Goal: Transaction & Acquisition: Obtain resource

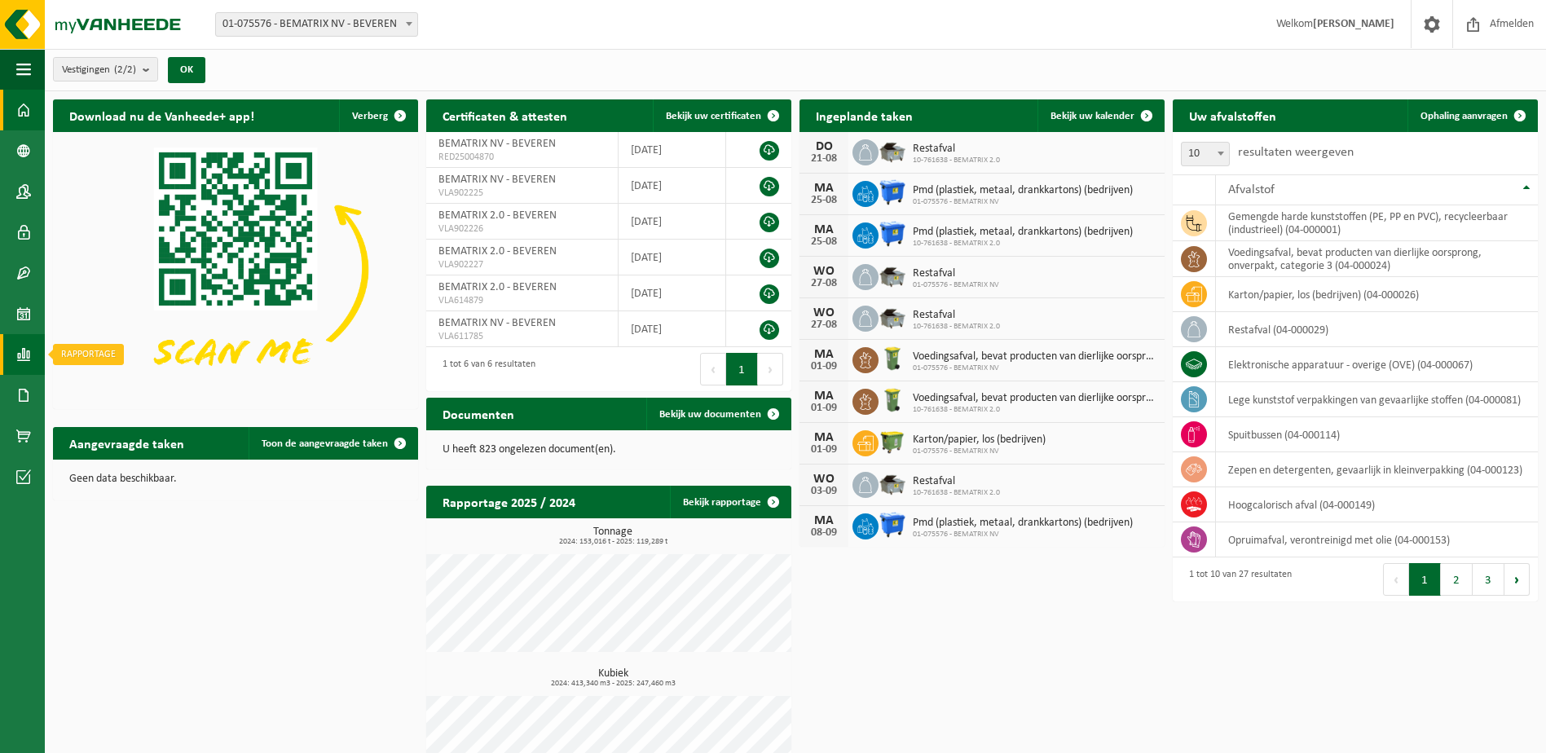
click at [17, 346] on span at bounding box center [23, 354] width 15 height 41
click at [117, 391] on span "In lijstvorm" at bounding box center [123, 389] width 57 height 31
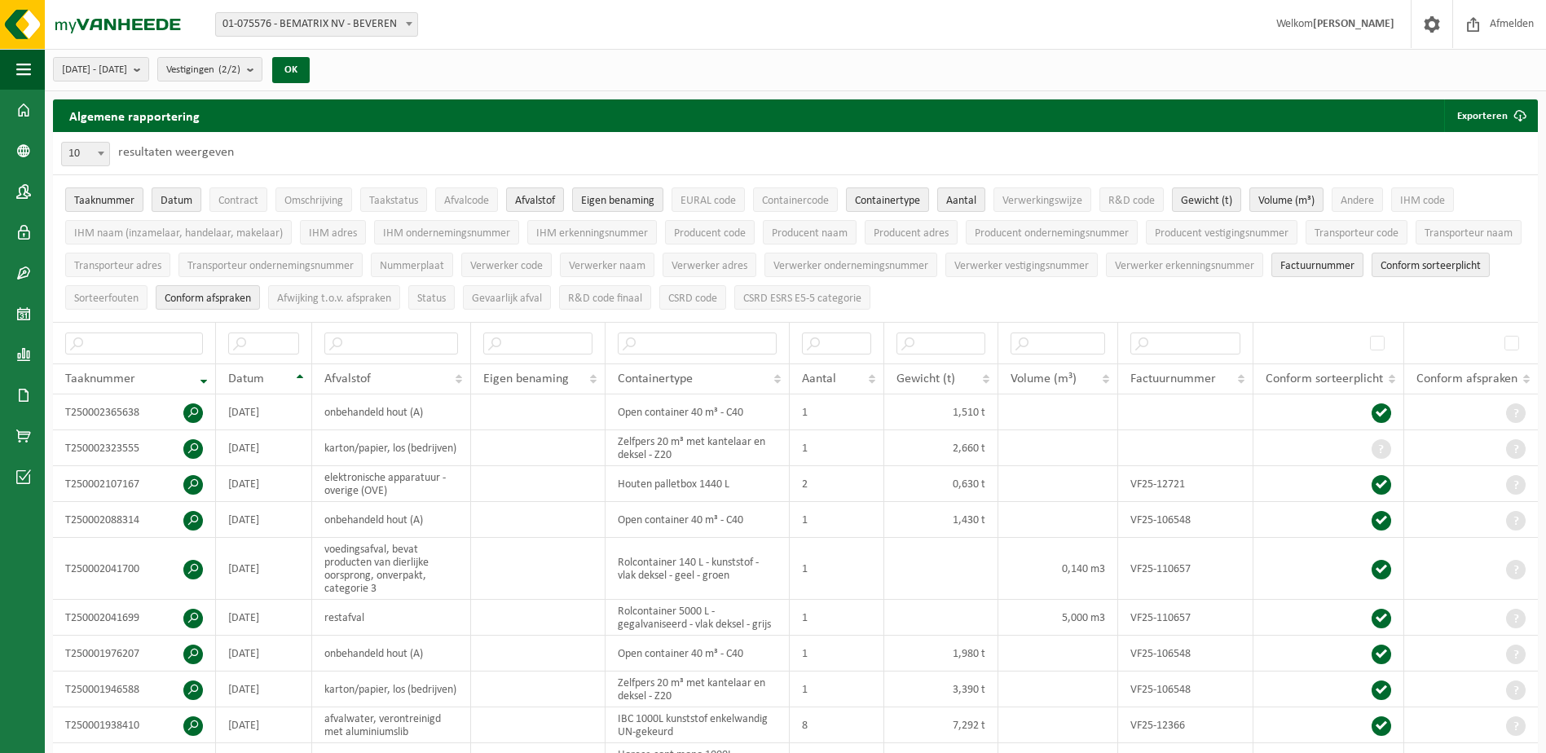
click at [192, 196] on button "Datum" at bounding box center [177, 199] width 50 height 24
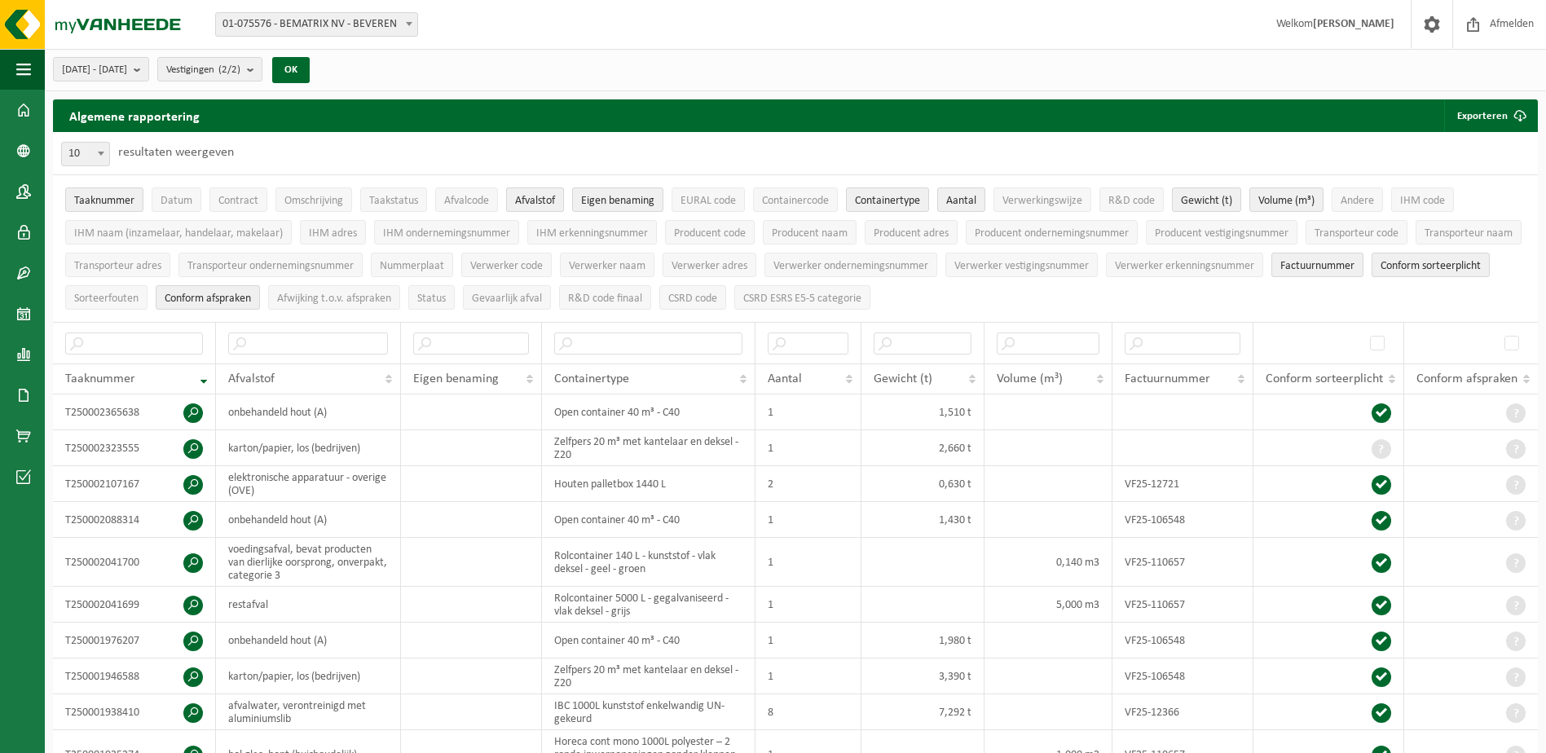
click at [524, 199] on span "Afvalstof" at bounding box center [535, 201] width 40 height 12
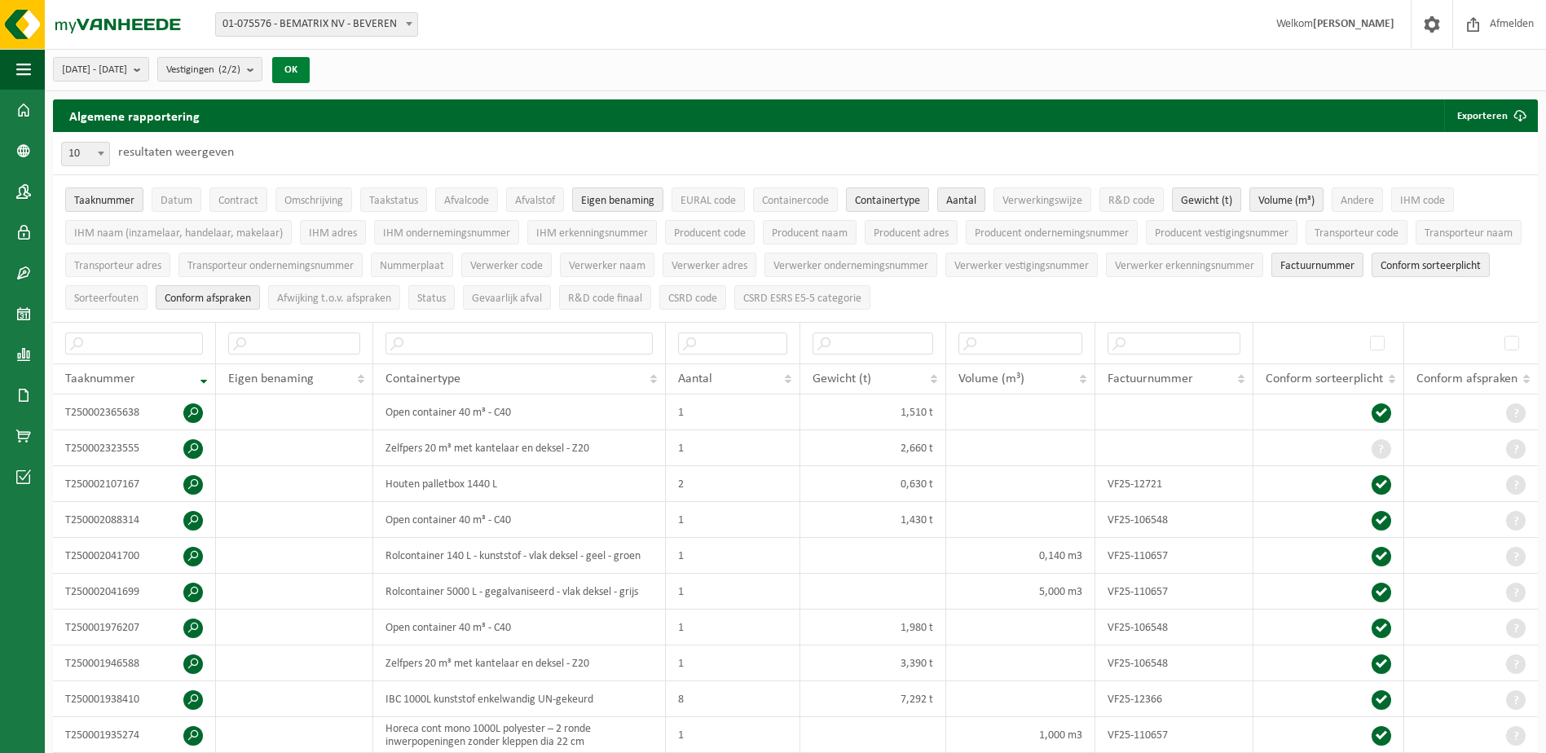
click at [310, 70] on button "OK" at bounding box center [290, 70] width 37 height 26
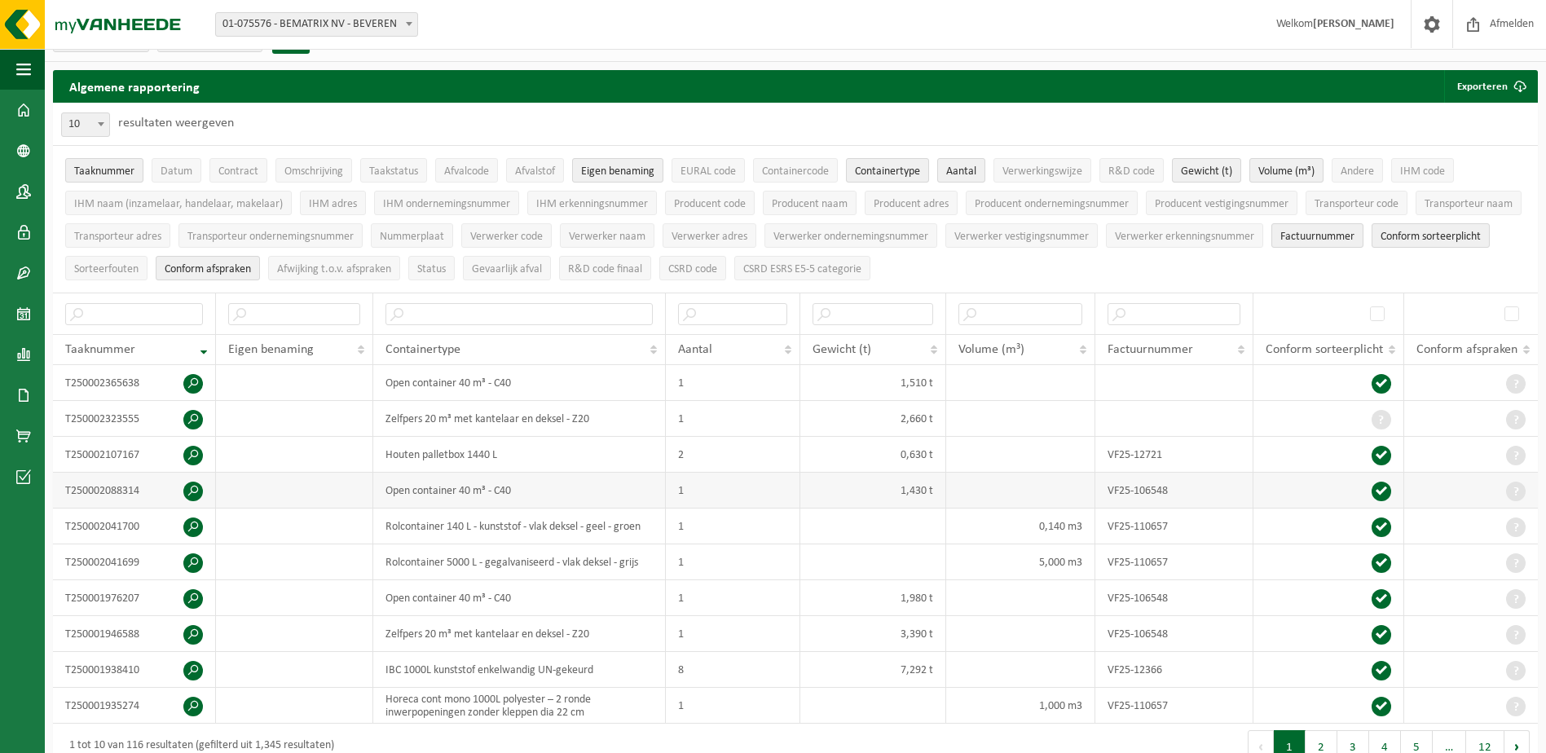
scroll to position [81, 0]
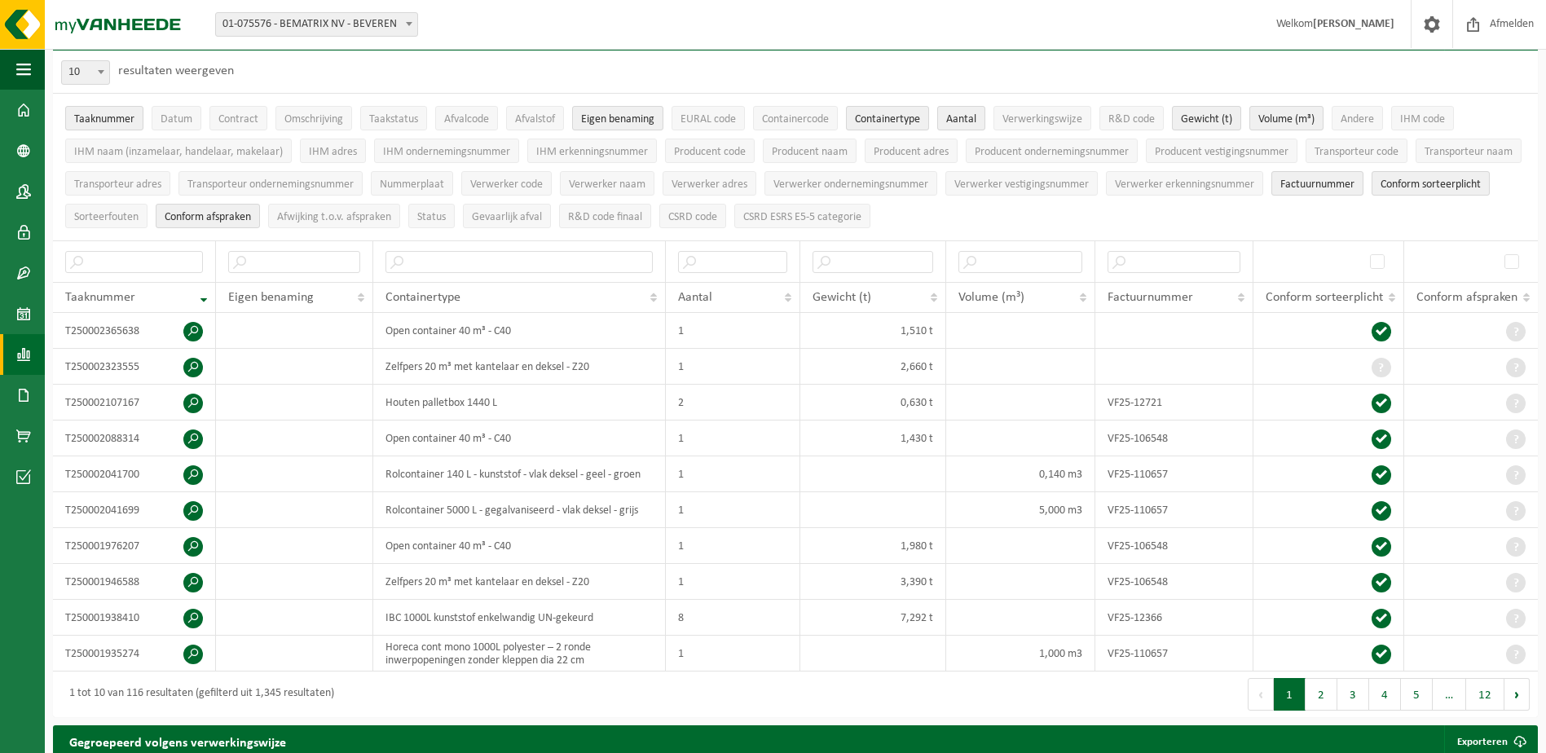
click at [26, 359] on span at bounding box center [23, 354] width 15 height 41
click at [131, 347] on span "In grafiekvorm" at bounding box center [131, 354] width 73 height 31
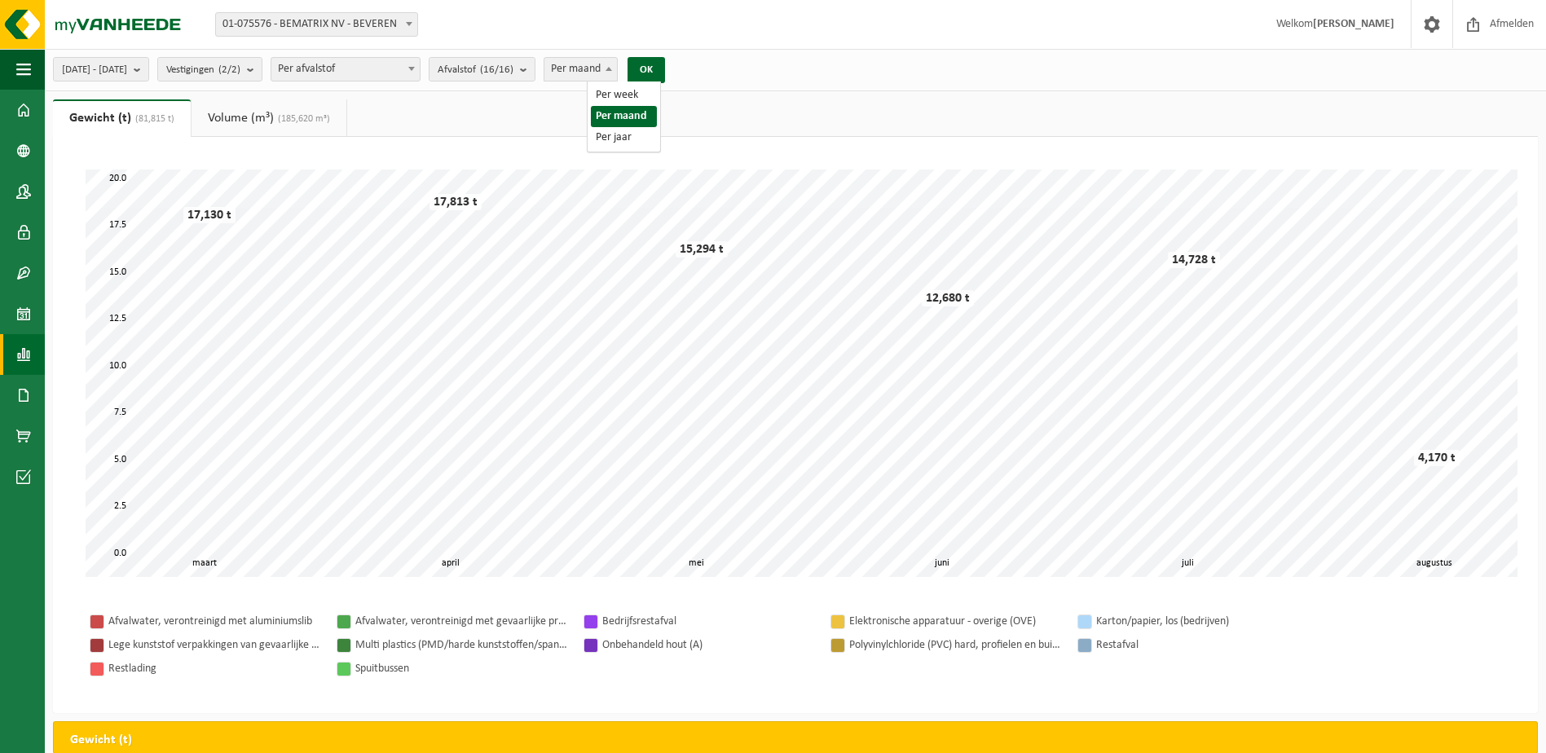
click at [662, 69] on div "2025-03-01 - 2025-08-21 Huidige maand Vorige maand Laatste 6 maanden Huidig jaa…" at bounding box center [364, 69] width 638 height 35
select select "3"
click at [665, 68] on button "OK" at bounding box center [645, 70] width 37 height 26
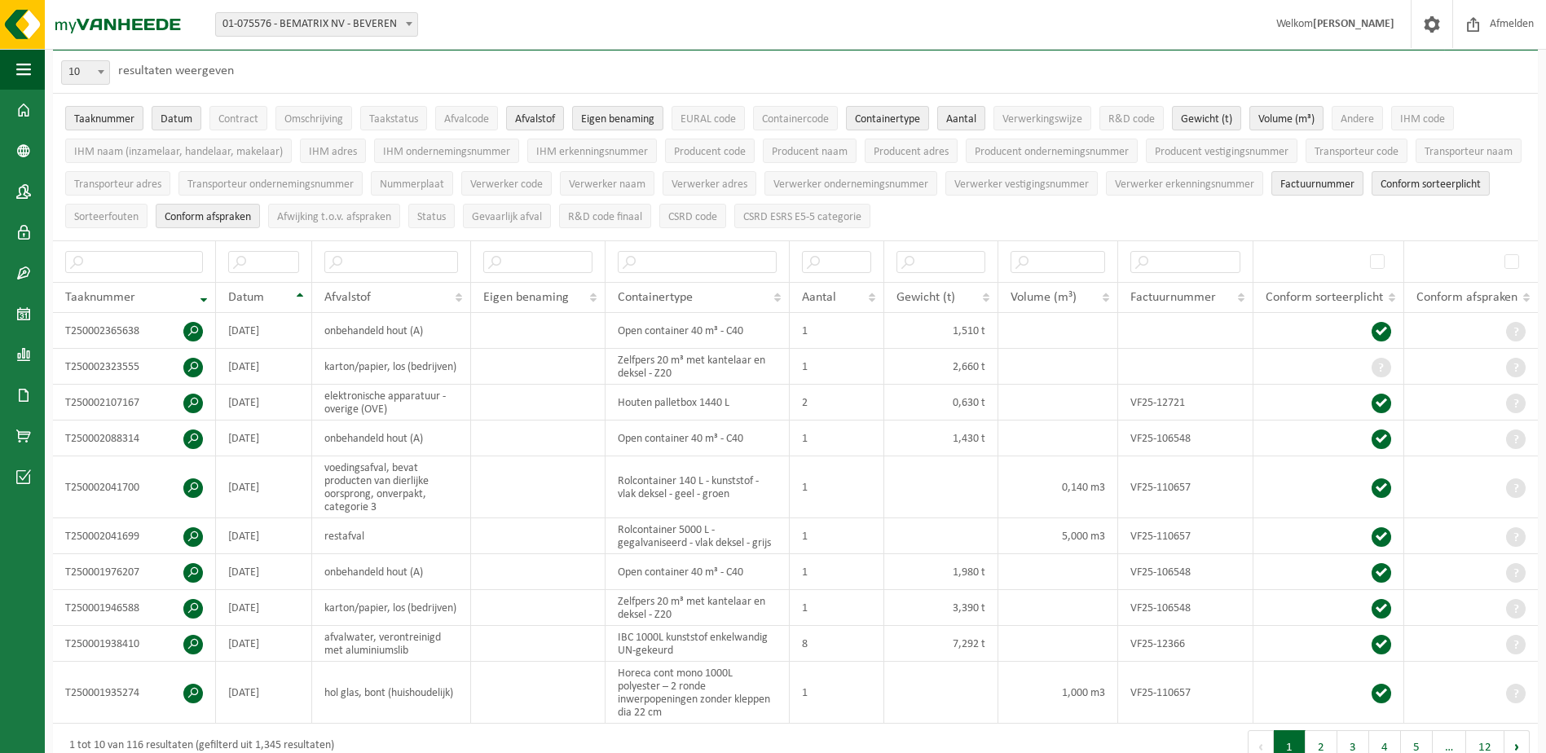
click at [95, 70] on span at bounding box center [101, 71] width 16 height 21
click at [289, 295] on div "Datum" at bounding box center [259, 297] width 63 height 13
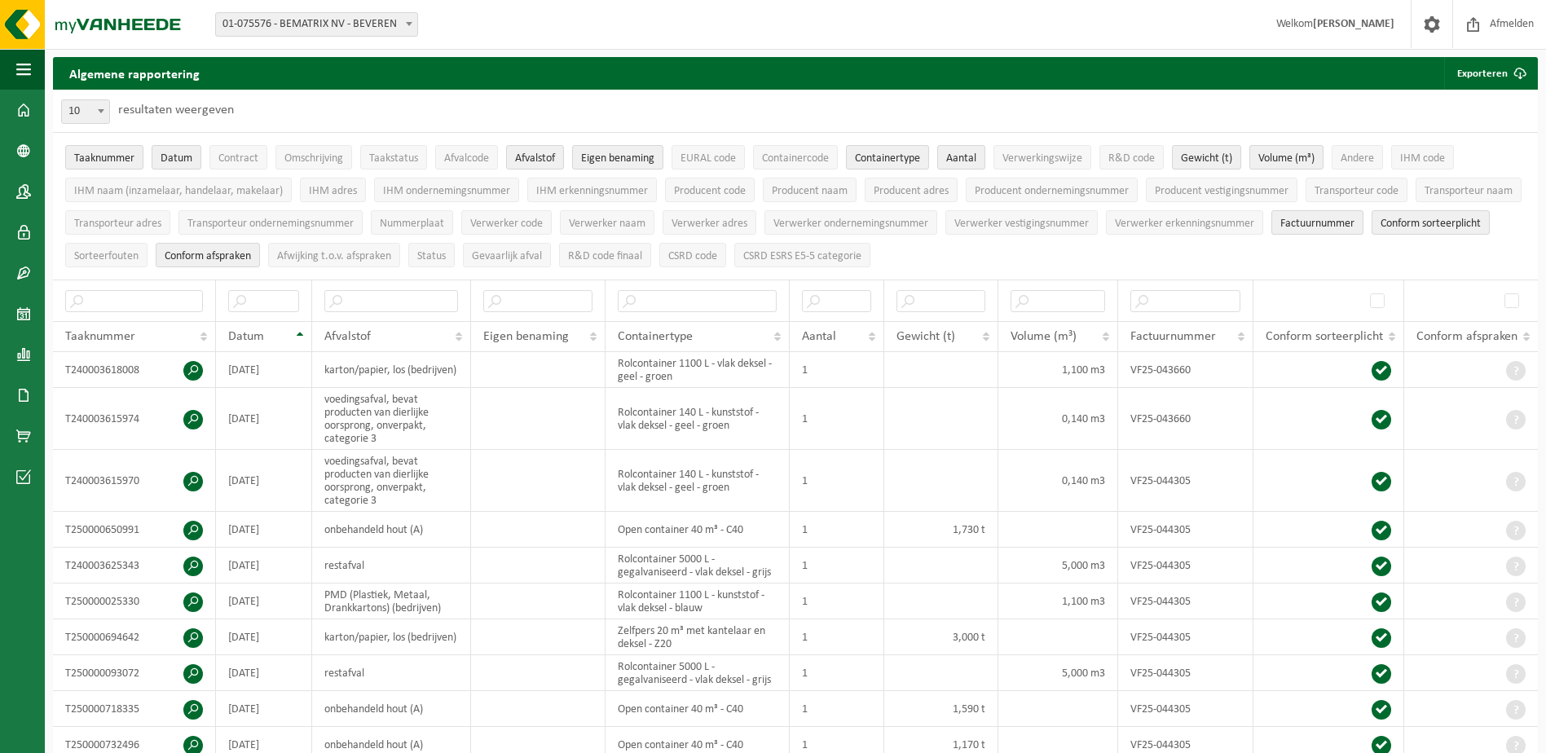
scroll to position [15, 0]
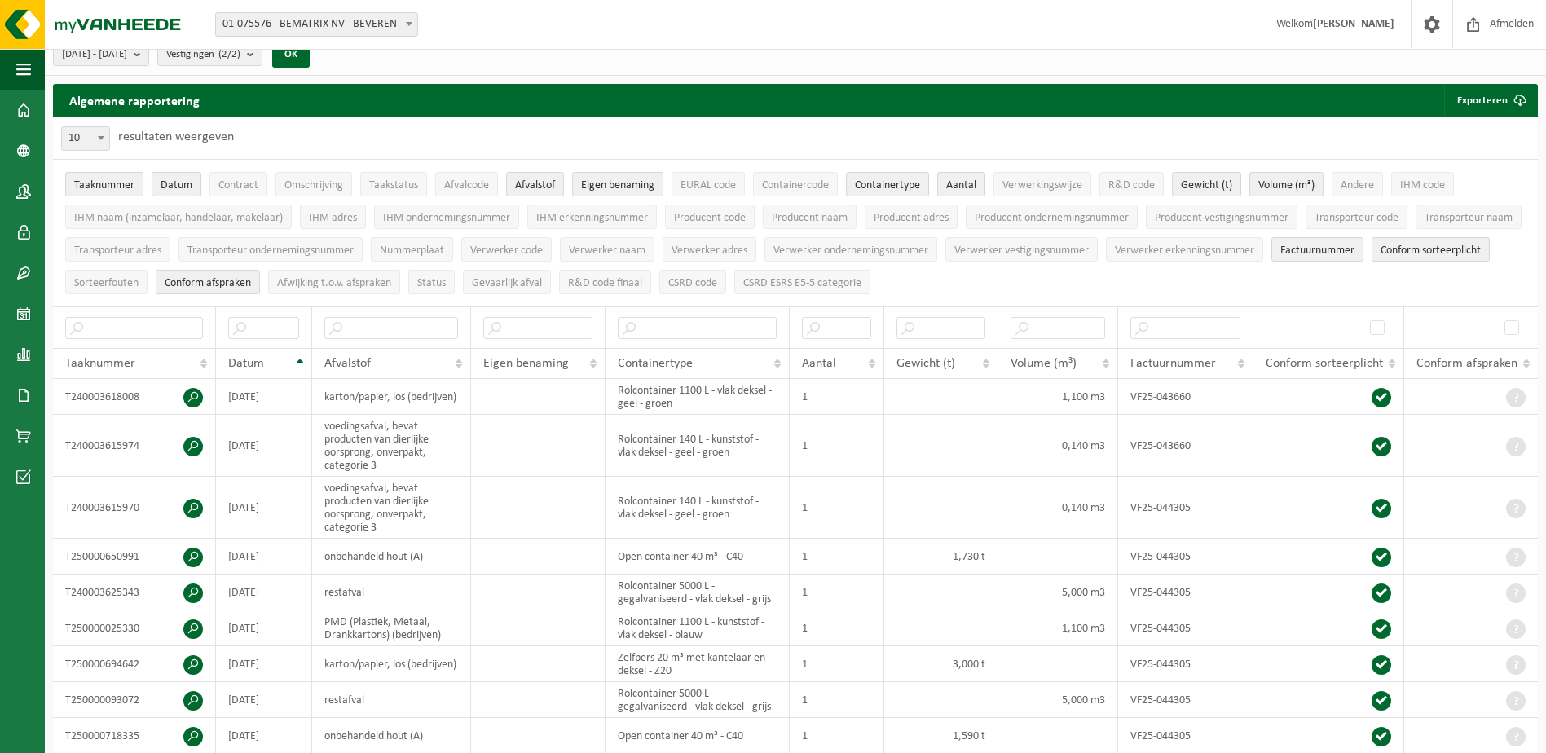
click at [181, 182] on span "Datum" at bounding box center [177, 185] width 32 height 12
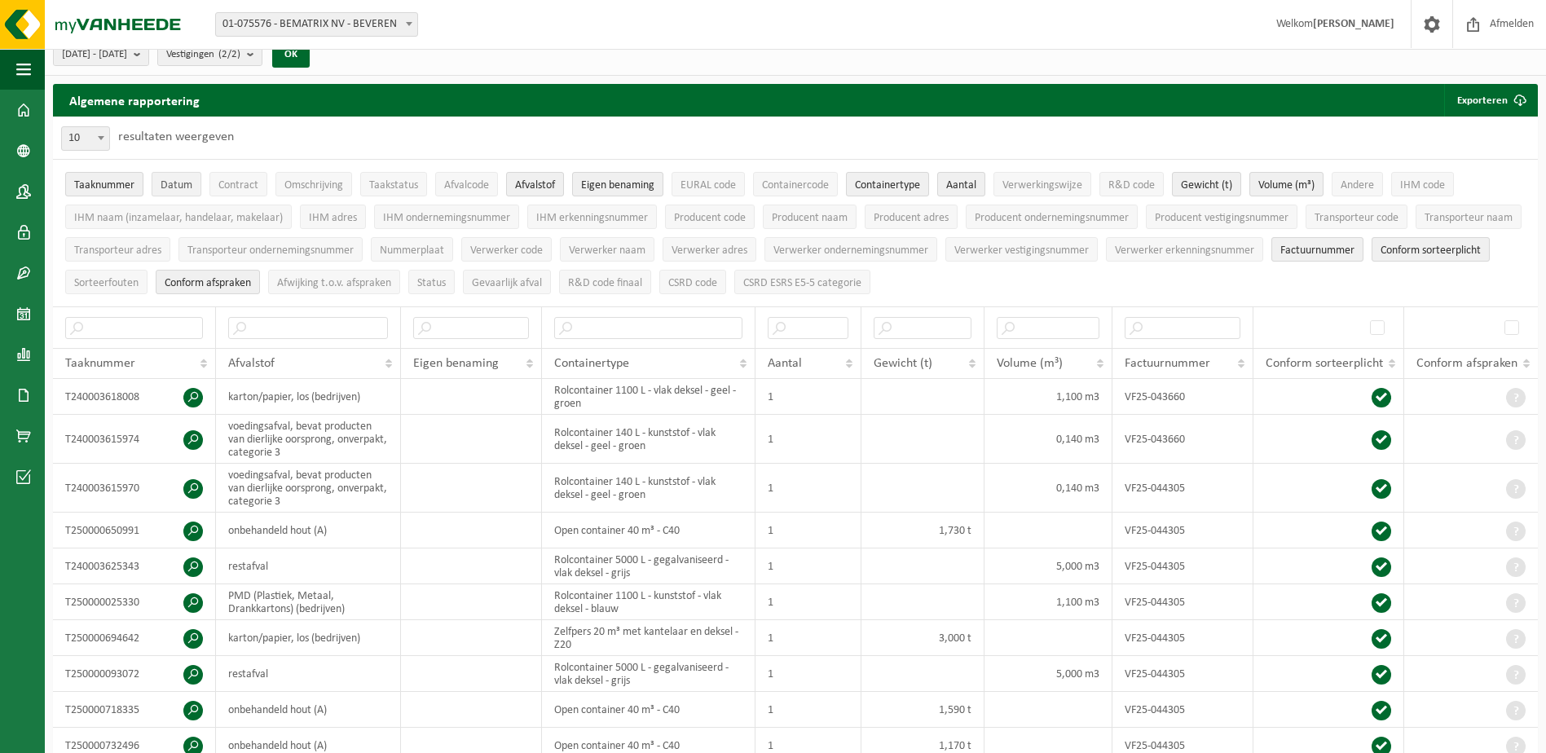
click at [155, 180] on button "Datum" at bounding box center [177, 184] width 50 height 24
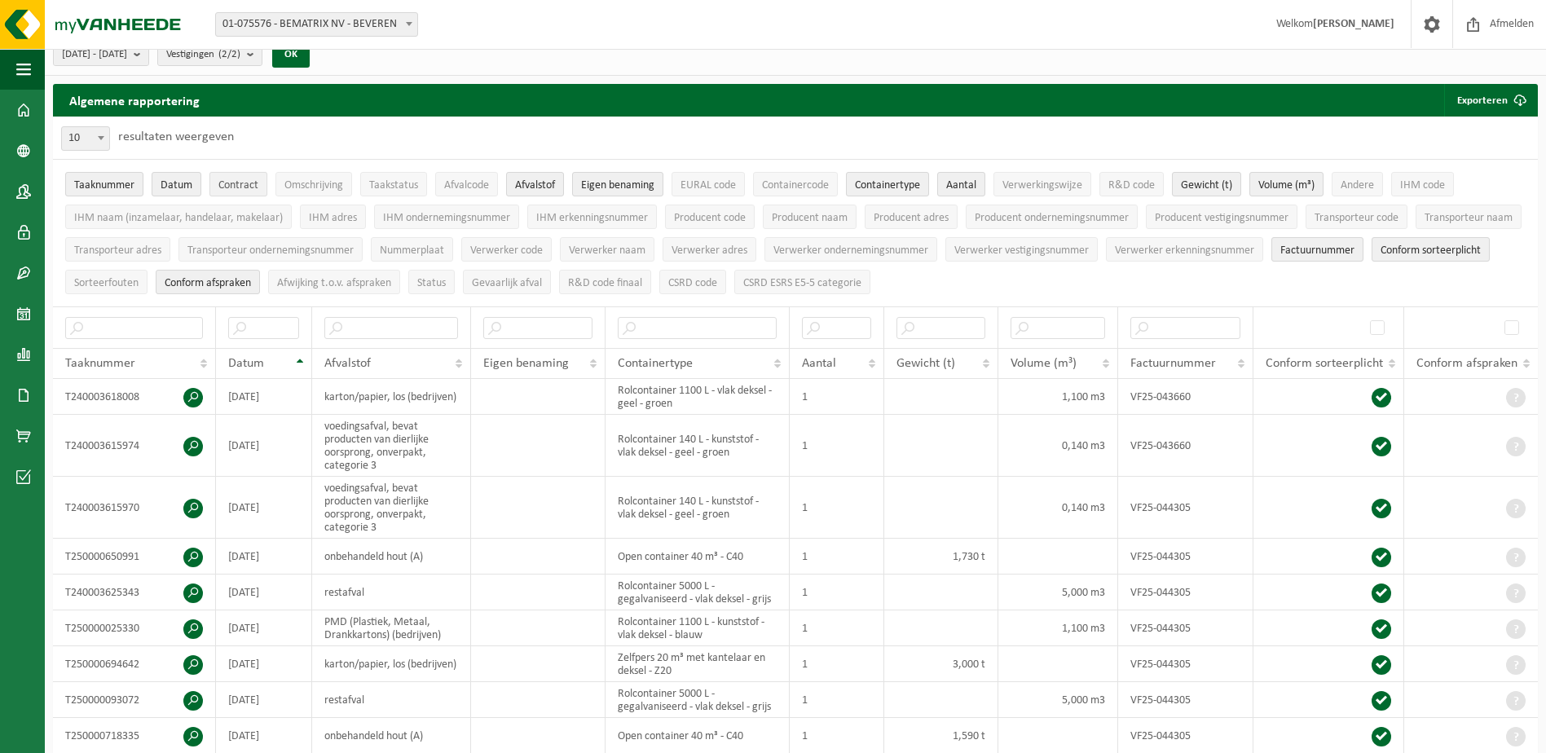
click at [251, 181] on span "Contract" at bounding box center [238, 185] width 40 height 12
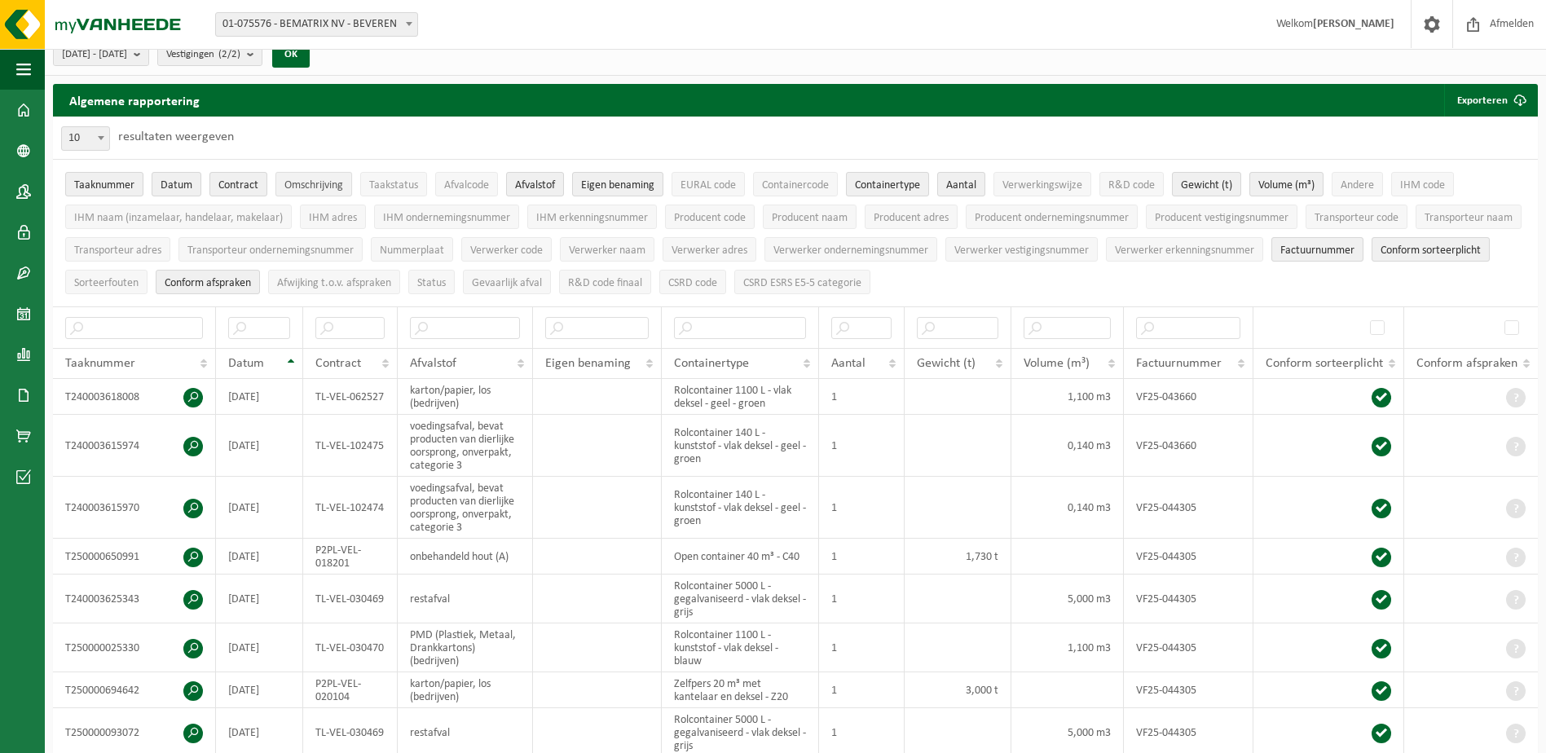
click at [306, 181] on span "Omschrijving" at bounding box center [313, 185] width 59 height 12
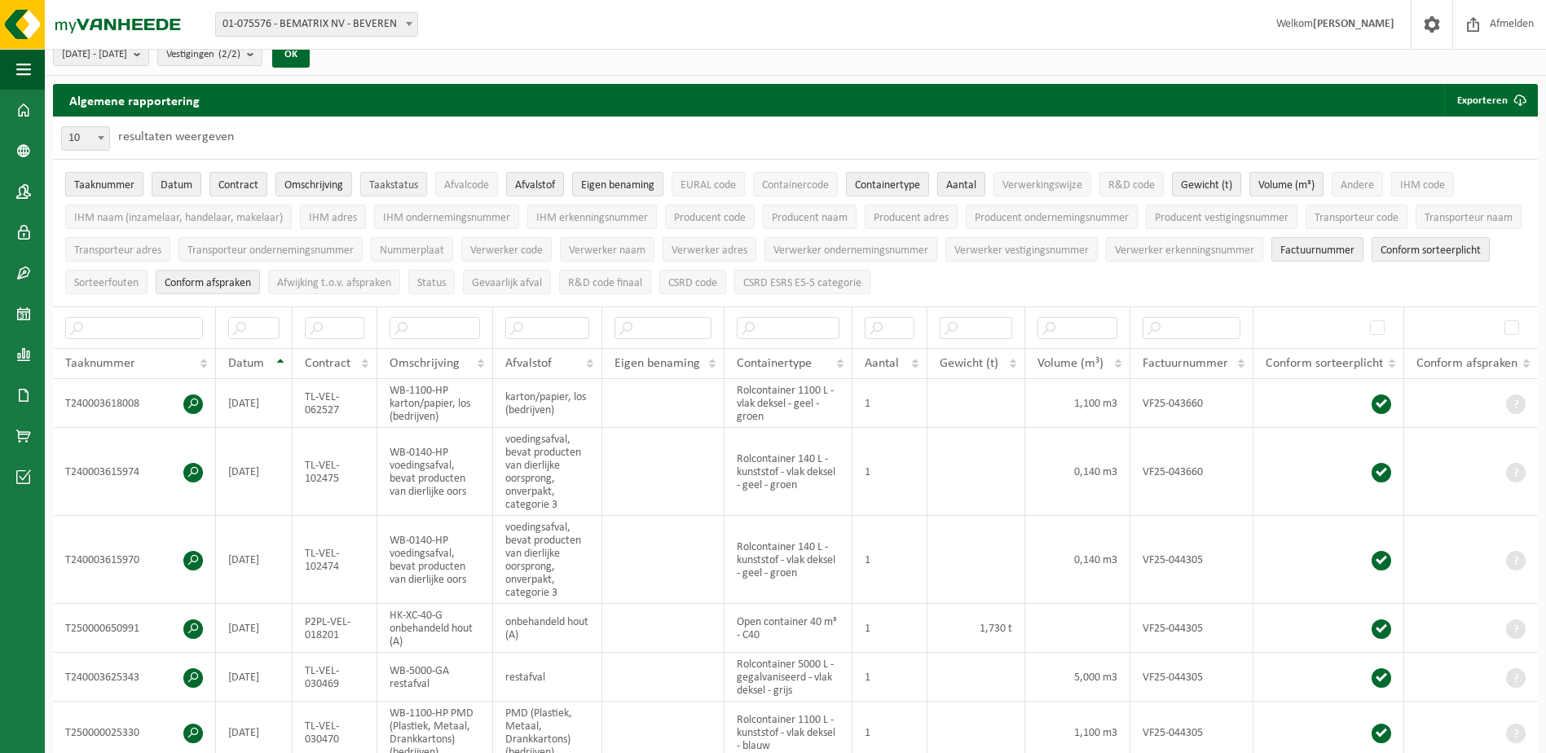
click at [396, 180] on span "Taakstatus" at bounding box center [393, 185] width 49 height 12
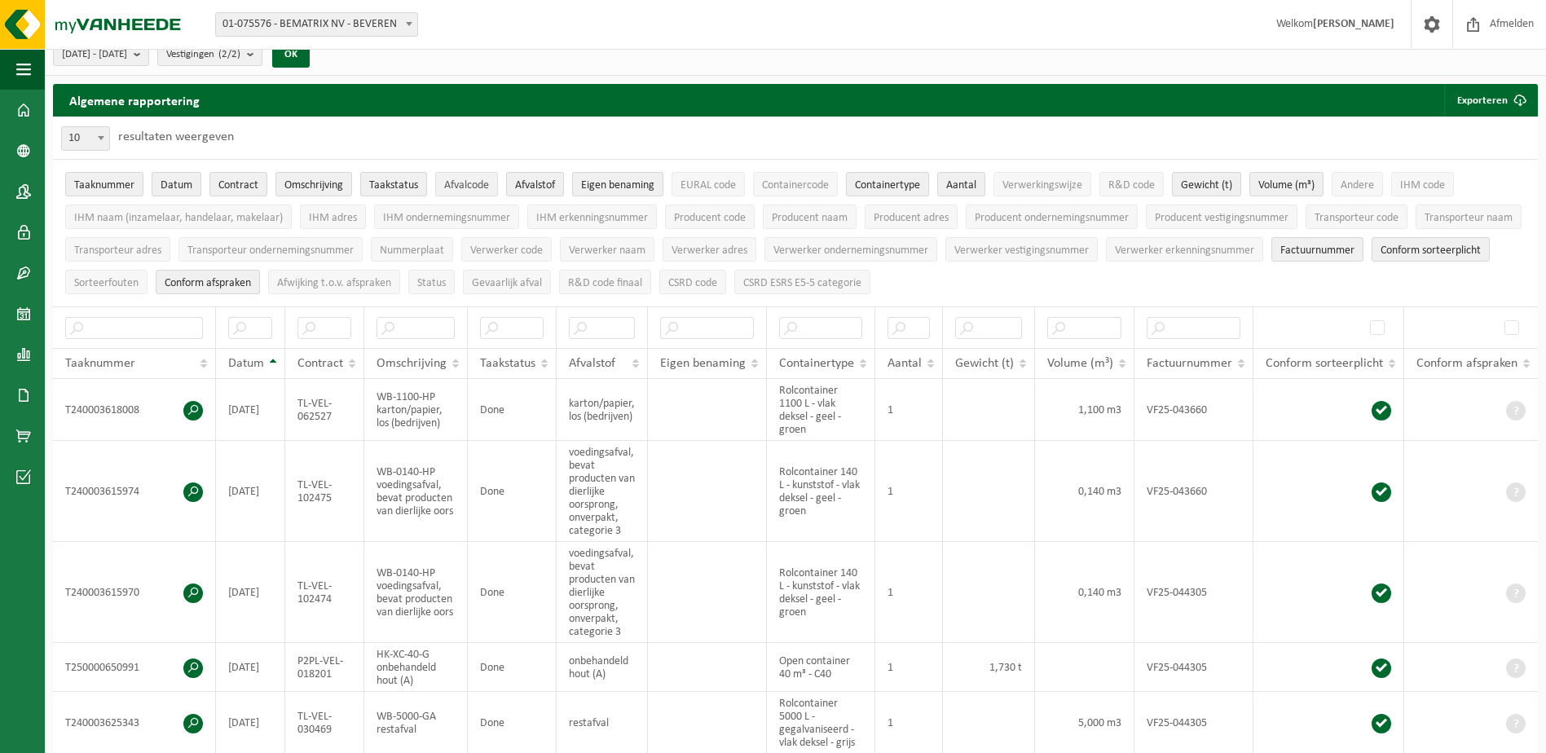
click at [492, 178] on button "Afvalcode" at bounding box center [466, 184] width 63 height 24
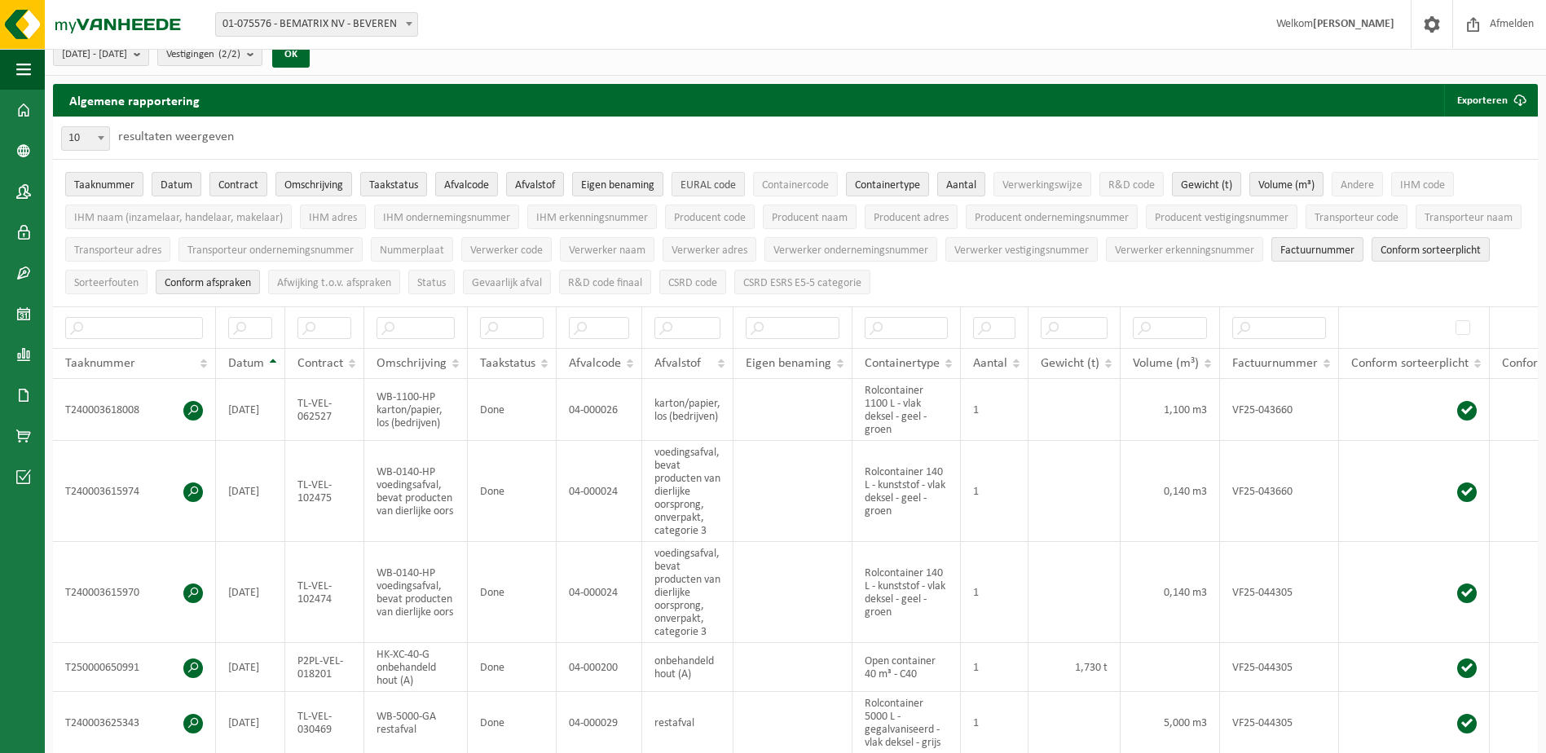
click at [725, 187] on span "EURAL code" at bounding box center [707, 185] width 55 height 12
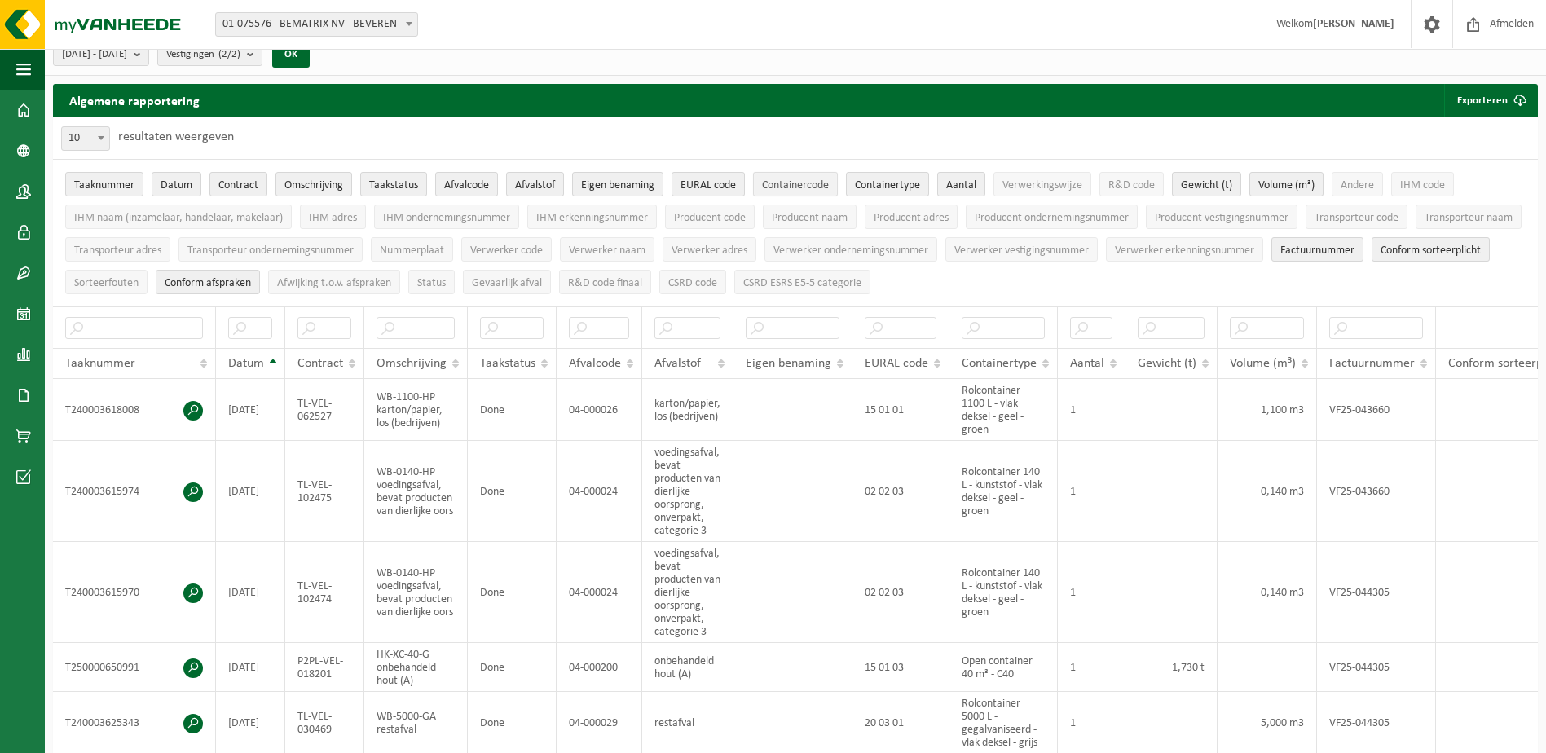
drag, startPoint x: 807, startPoint y: 181, endPoint x: 942, endPoint y: 180, distance: 134.4
click at [812, 180] on span "Containercode" at bounding box center [795, 185] width 67 height 12
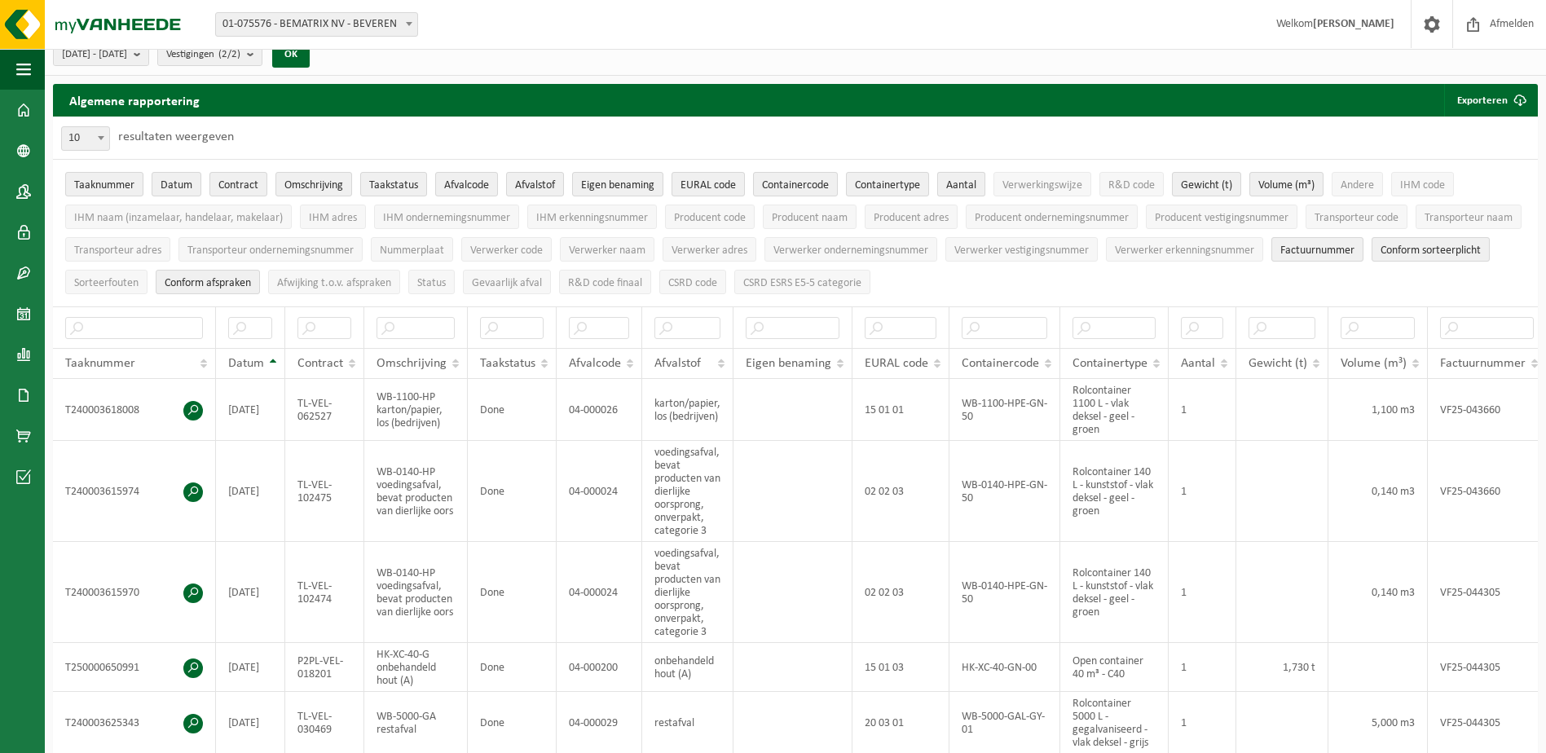
click at [944, 179] on button "Aantal" at bounding box center [961, 184] width 48 height 24
click at [1023, 175] on button "Verwerkingswijze" at bounding box center [1042, 184] width 98 height 24
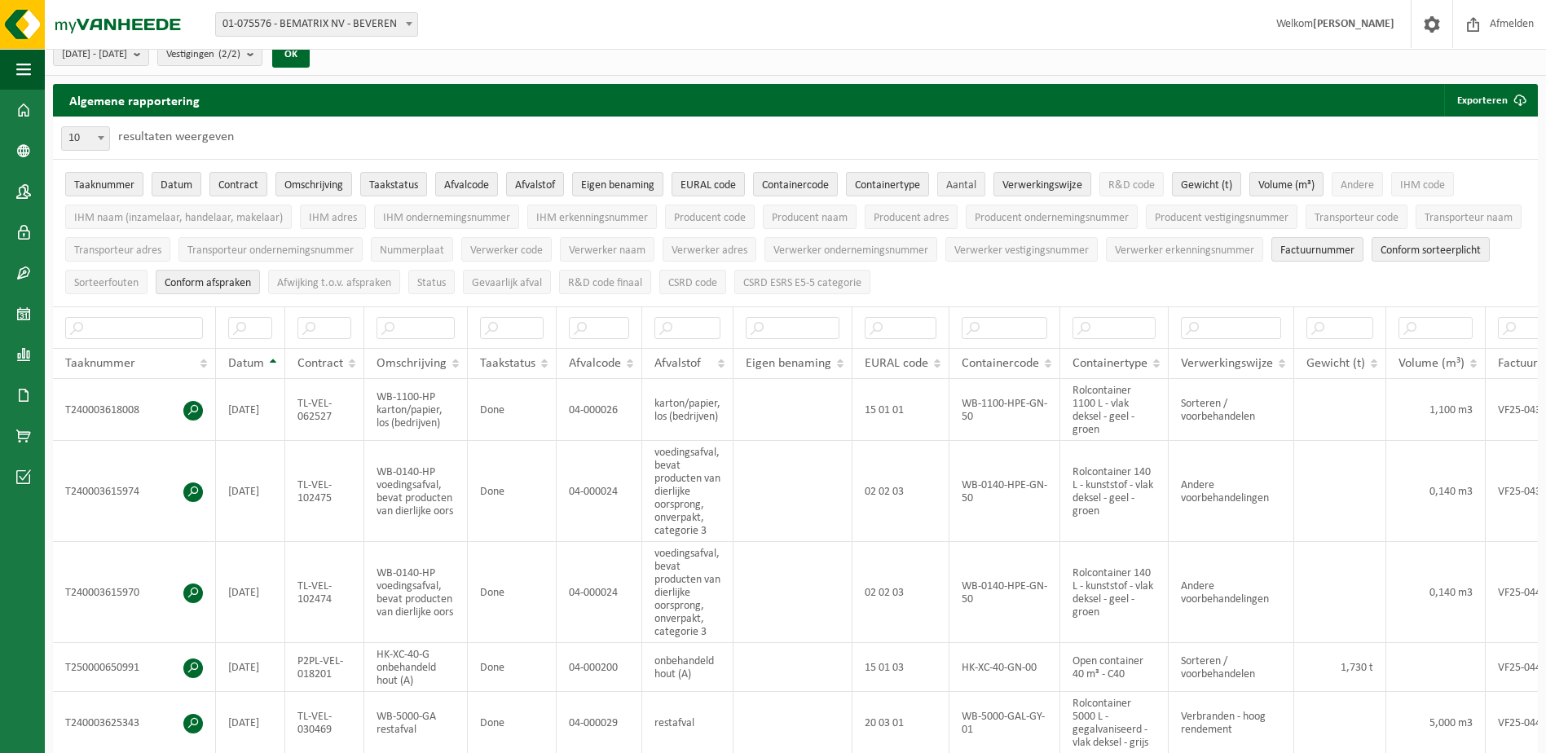
click at [975, 190] on span "Aantal" at bounding box center [961, 185] width 30 height 12
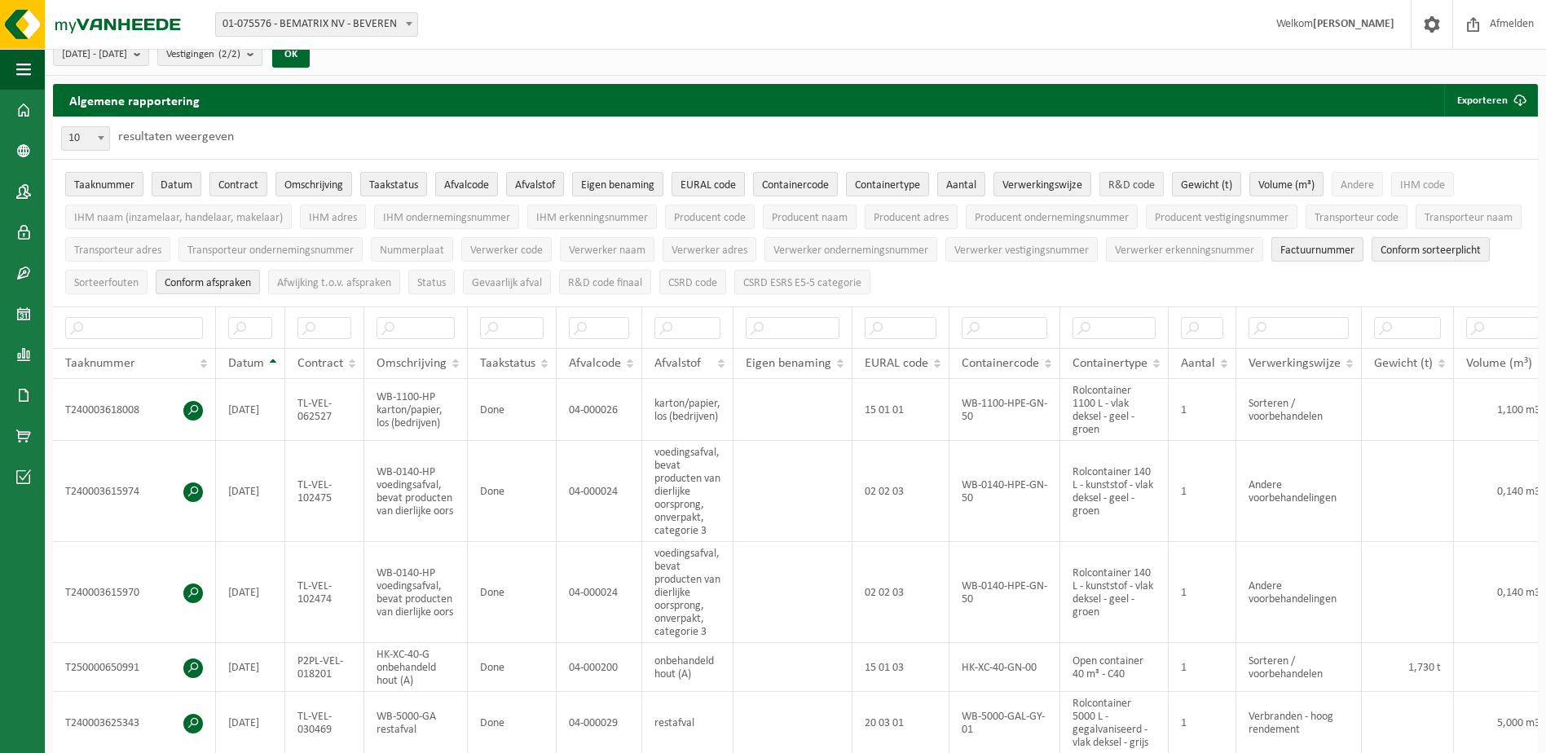
click at [1137, 183] on span "R&D code" at bounding box center [1131, 185] width 46 height 12
click at [1373, 179] on span "Andere" at bounding box center [1356, 185] width 33 height 12
click at [1443, 185] on span "IHM code" at bounding box center [1422, 185] width 45 height 12
click at [1407, 217] on button "Transporteur code" at bounding box center [1356, 217] width 102 height 24
click at [1254, 244] on span "Verwerker erkenningsnummer" at bounding box center [1184, 250] width 139 height 12
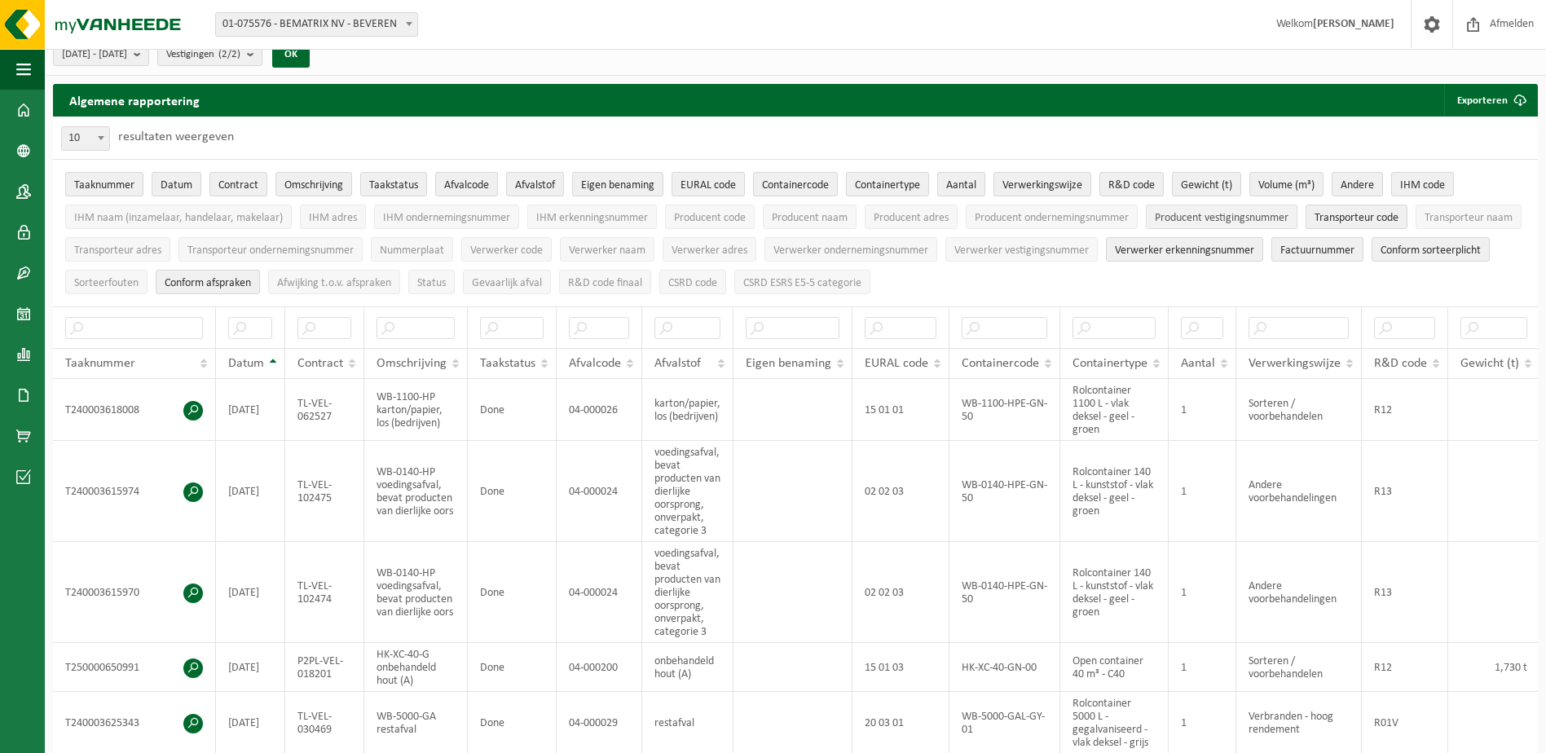
click at [1253, 221] on span "Producent vestigingsnummer" at bounding box center [1222, 218] width 134 height 12
click at [1089, 249] on span "Verwerker vestigingsnummer" at bounding box center [1021, 250] width 134 height 12
click at [1078, 217] on span "Producent ondernemingsnummer" at bounding box center [1052, 218] width 154 height 12
click at [878, 220] on span "Producent adres" at bounding box center [910, 218] width 75 height 12
click at [931, 233] on li "Verwerker ondernemingsnummer" at bounding box center [850, 249] width 181 height 33
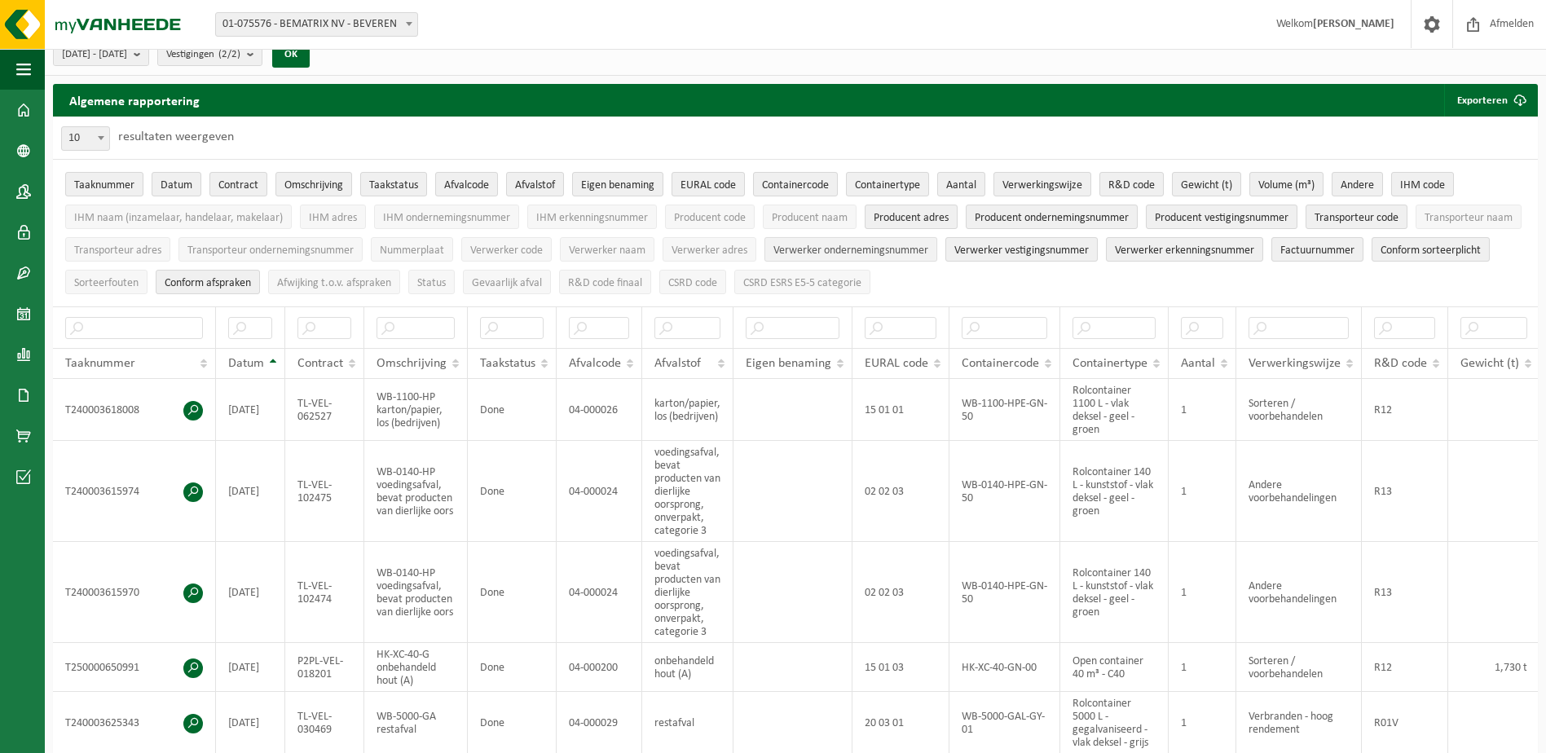
click at [928, 244] on span "Verwerker ondernemingsnummer" at bounding box center [850, 250] width 155 height 12
click at [861, 279] on span "CSRD ESRS E5-5 categorie" at bounding box center [802, 283] width 118 height 12
click at [717, 279] on span "CSRD code" at bounding box center [692, 283] width 49 height 12
click at [747, 251] on span "Verwerker adres" at bounding box center [709, 250] width 76 height 12
click at [815, 215] on span "Producent naam" at bounding box center [810, 218] width 76 height 12
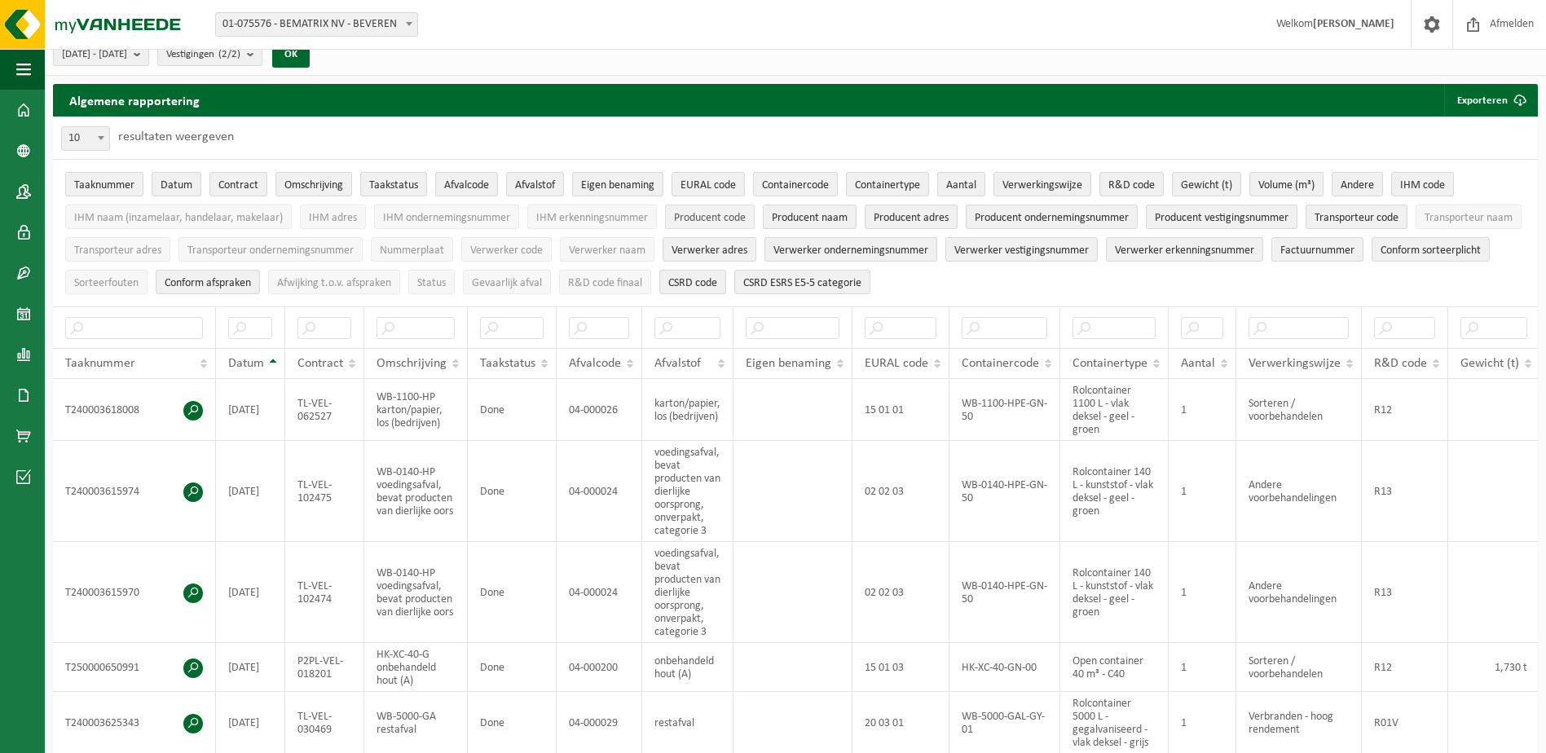
click at [739, 215] on span "Producent code" at bounding box center [710, 218] width 72 height 12
click at [654, 237] on button "Verwerker naam" at bounding box center [607, 249] width 95 height 24
drag, startPoint x: 743, startPoint y: 281, endPoint x: 649, endPoint y: 274, distance: 94.0
click at [642, 281] on span "R&D code finaal" at bounding box center [605, 283] width 74 height 12
click at [542, 277] on span "Gevaarlijk afval" at bounding box center [507, 283] width 70 height 12
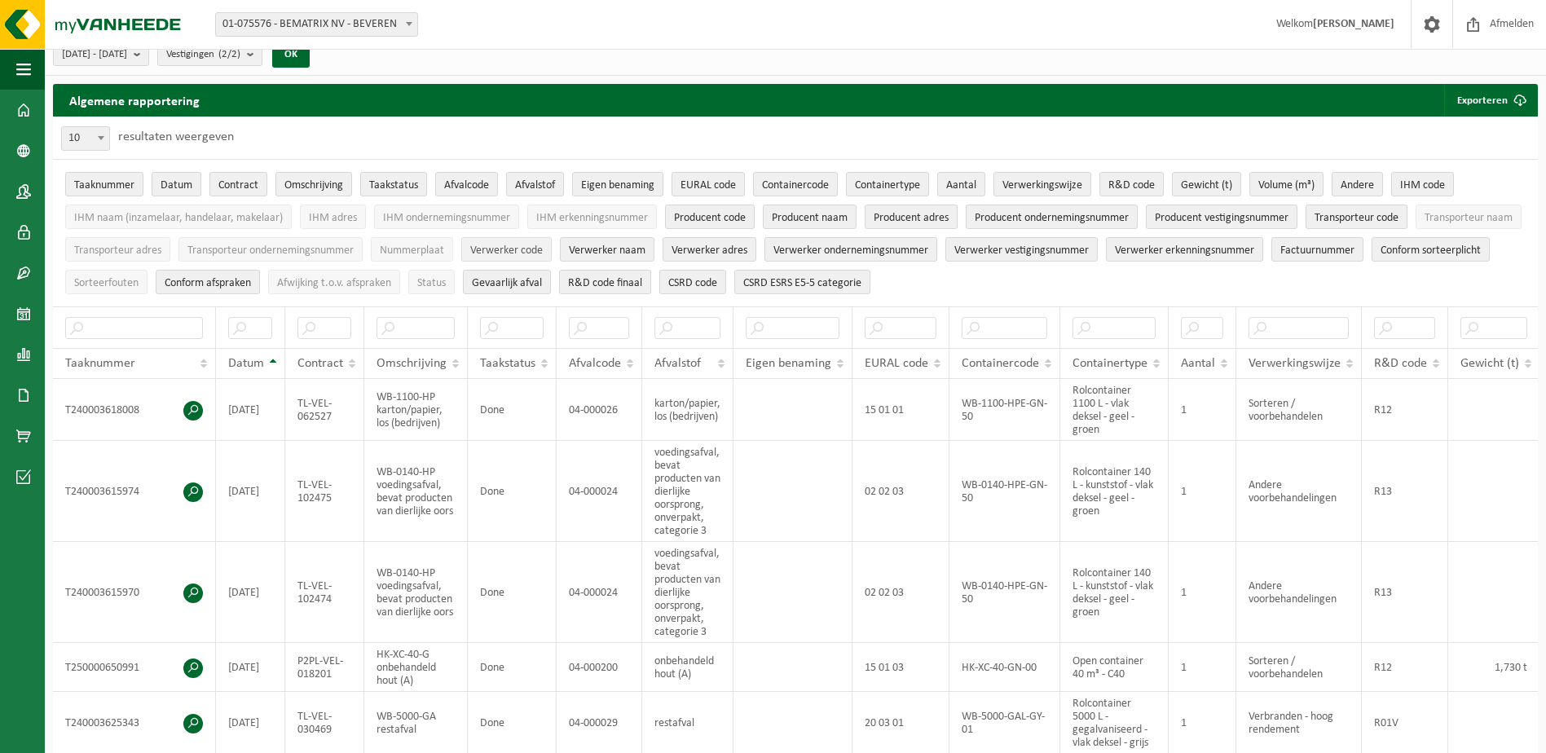
click at [543, 249] on span "Verwerker code" at bounding box center [506, 250] width 73 height 12
click at [598, 208] on button "IHM erkenningsnummer" at bounding box center [592, 217] width 130 height 24
click at [253, 175] on button "Contract" at bounding box center [238, 184] width 58 height 24
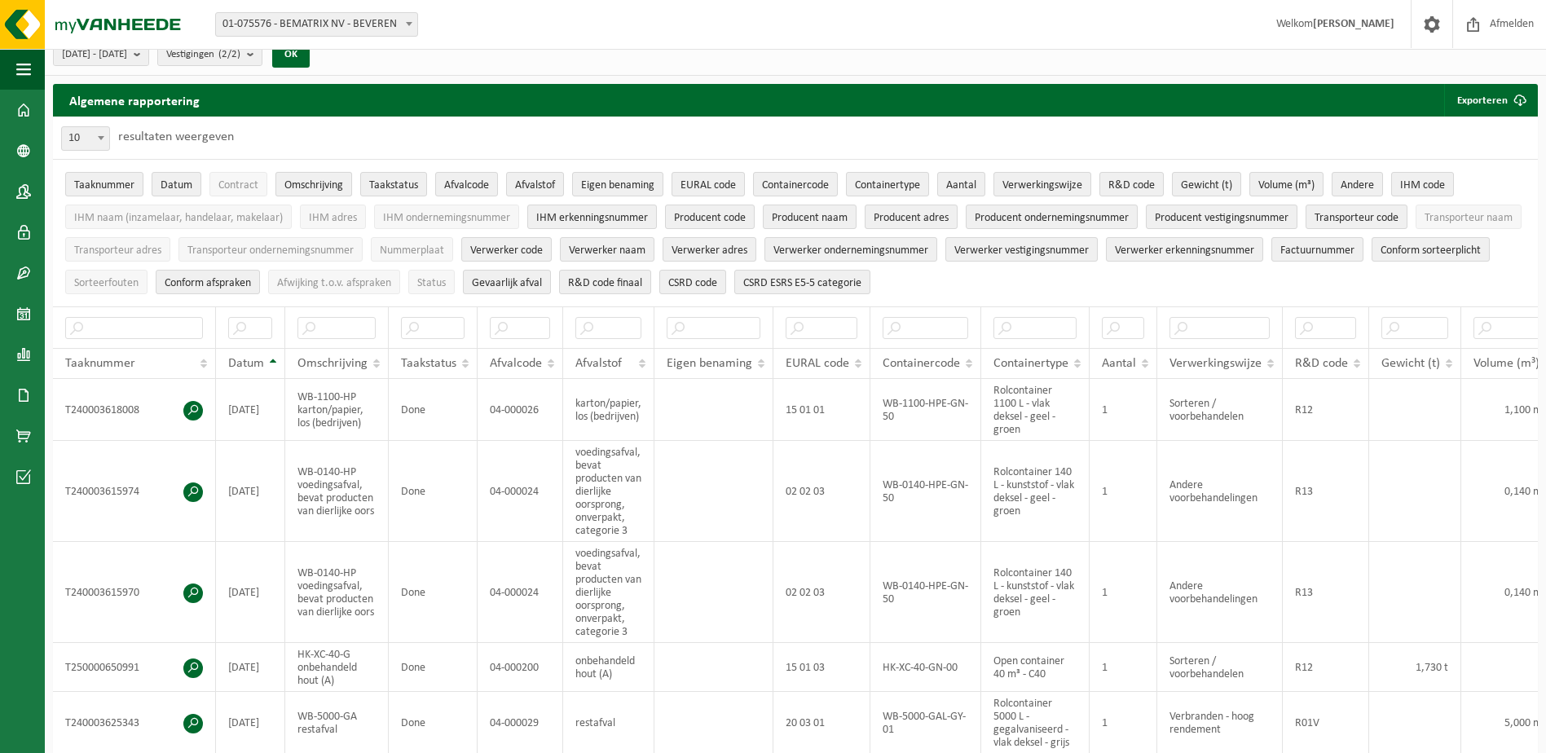
click at [306, 183] on span "Omschrijving" at bounding box center [313, 185] width 59 height 12
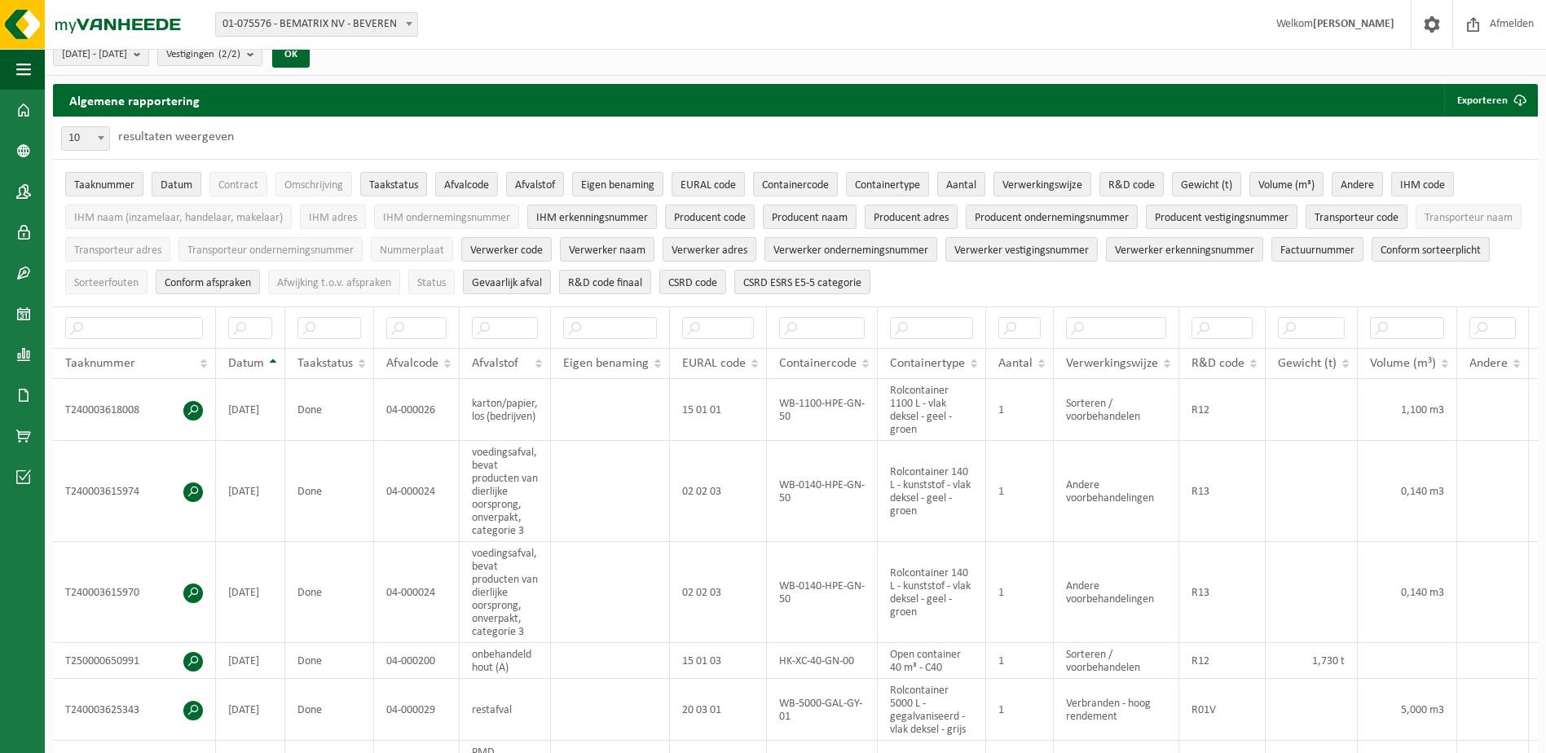
click at [188, 193] on button "Datum" at bounding box center [177, 184] width 50 height 24
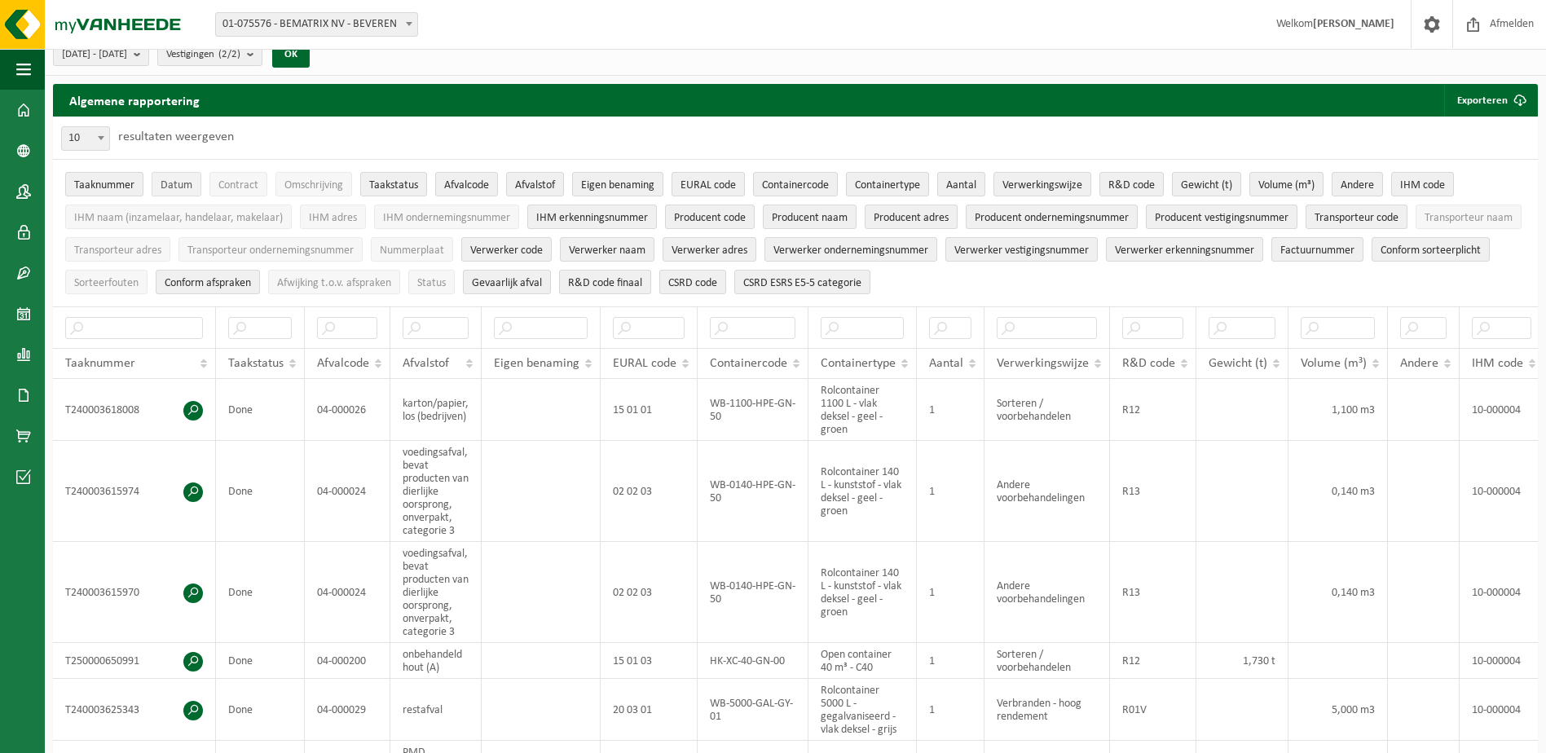
click at [188, 193] on button "Datum" at bounding box center [177, 184] width 50 height 24
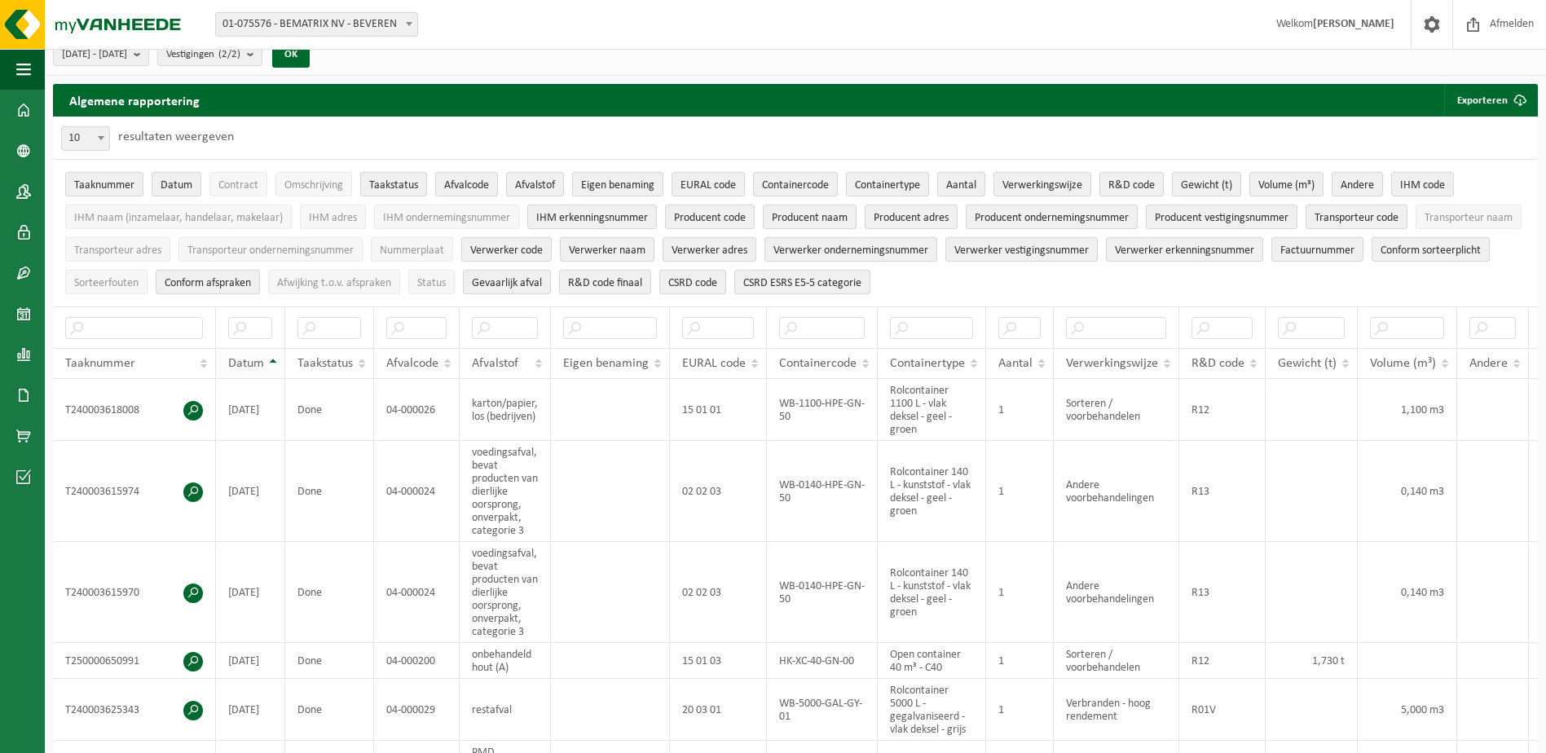
click at [275, 362] on th "Datum" at bounding box center [250, 363] width 69 height 31
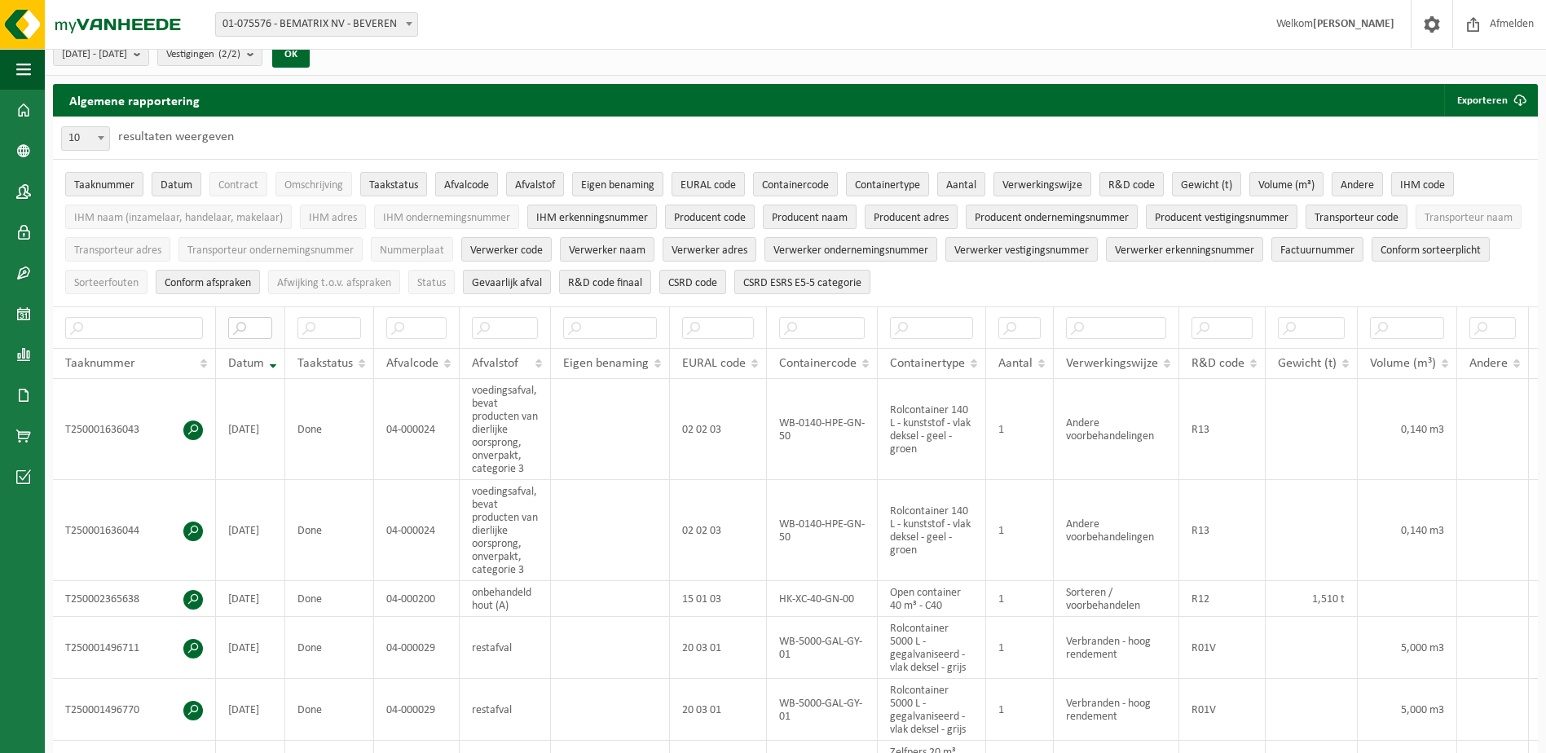
click at [259, 322] on input "text" at bounding box center [250, 328] width 44 height 22
click at [271, 362] on th "Datum" at bounding box center [250, 363] width 69 height 31
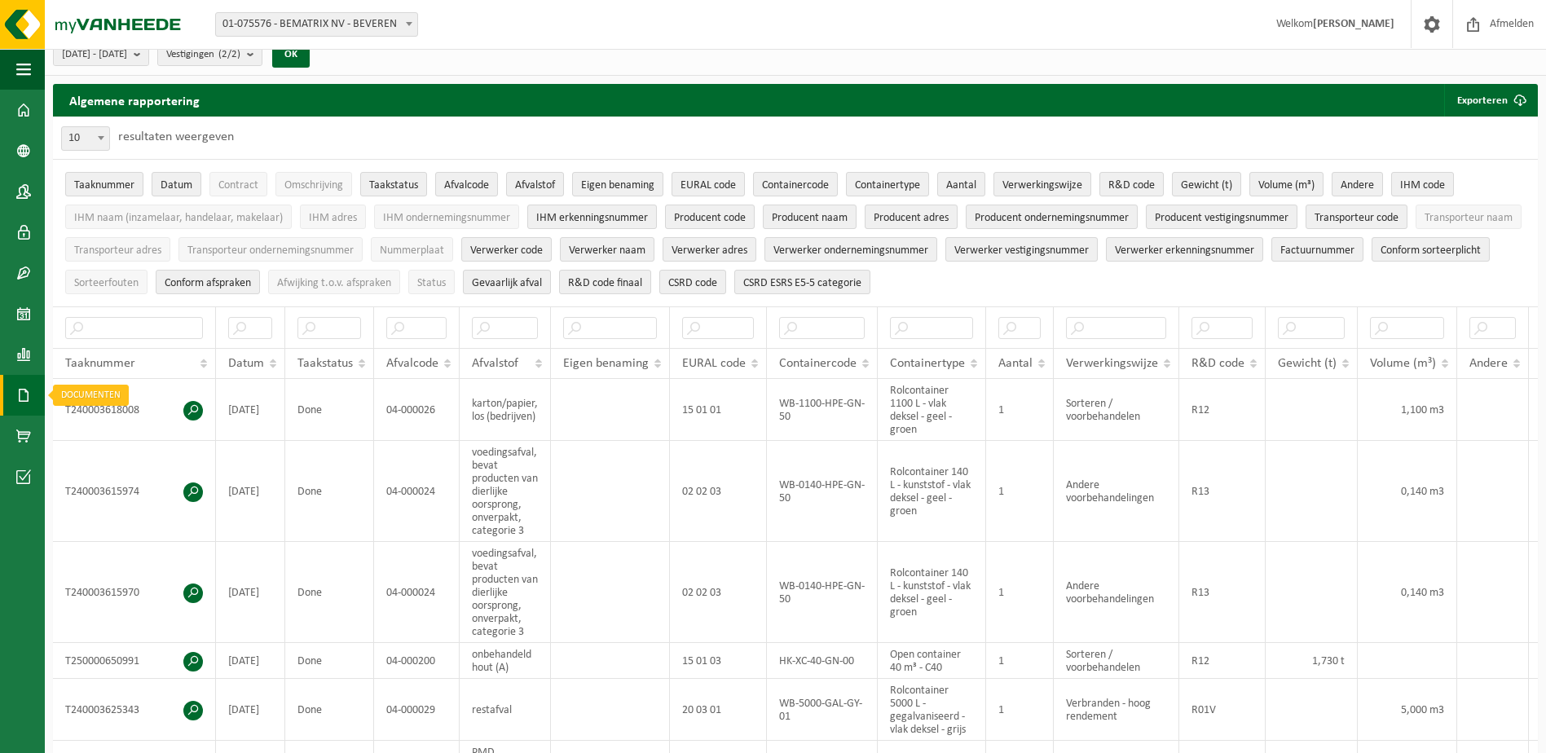
click at [24, 389] on span at bounding box center [23, 395] width 15 height 41
click at [25, 433] on span at bounding box center [23, 436] width 15 height 41
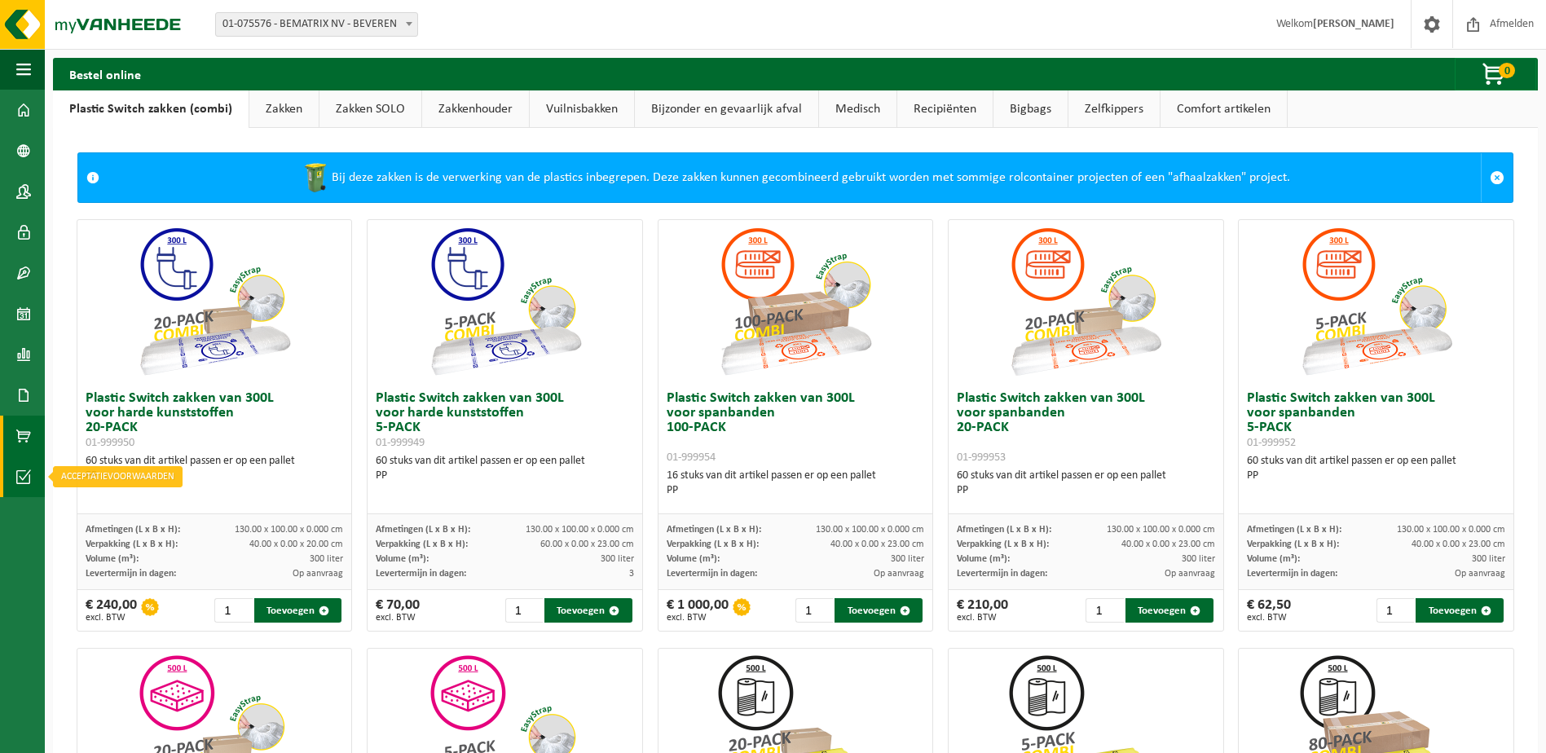
click at [23, 470] on span at bounding box center [23, 476] width 15 height 41
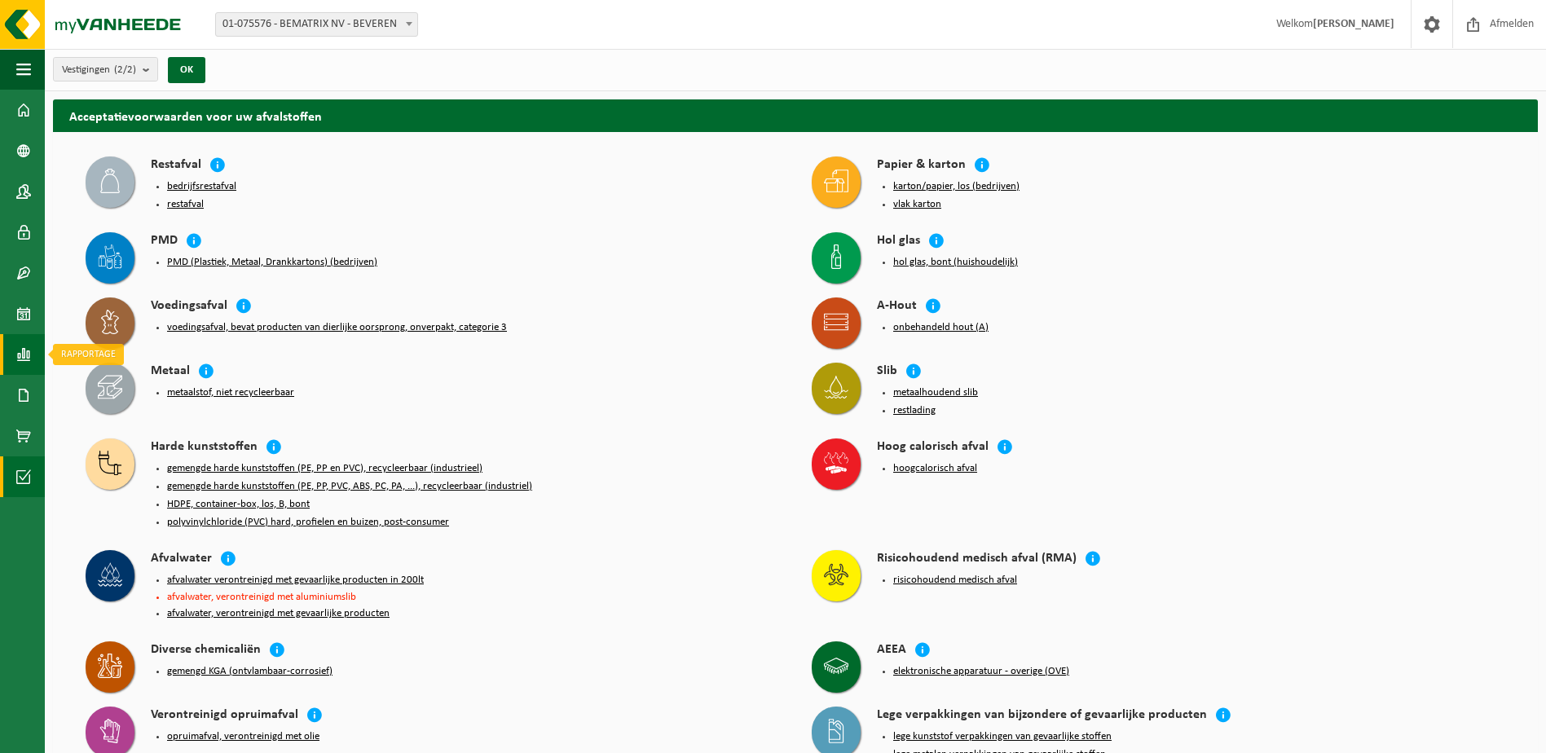
click at [21, 361] on span at bounding box center [23, 354] width 15 height 41
click at [70, 391] on span at bounding box center [71, 389] width 13 height 31
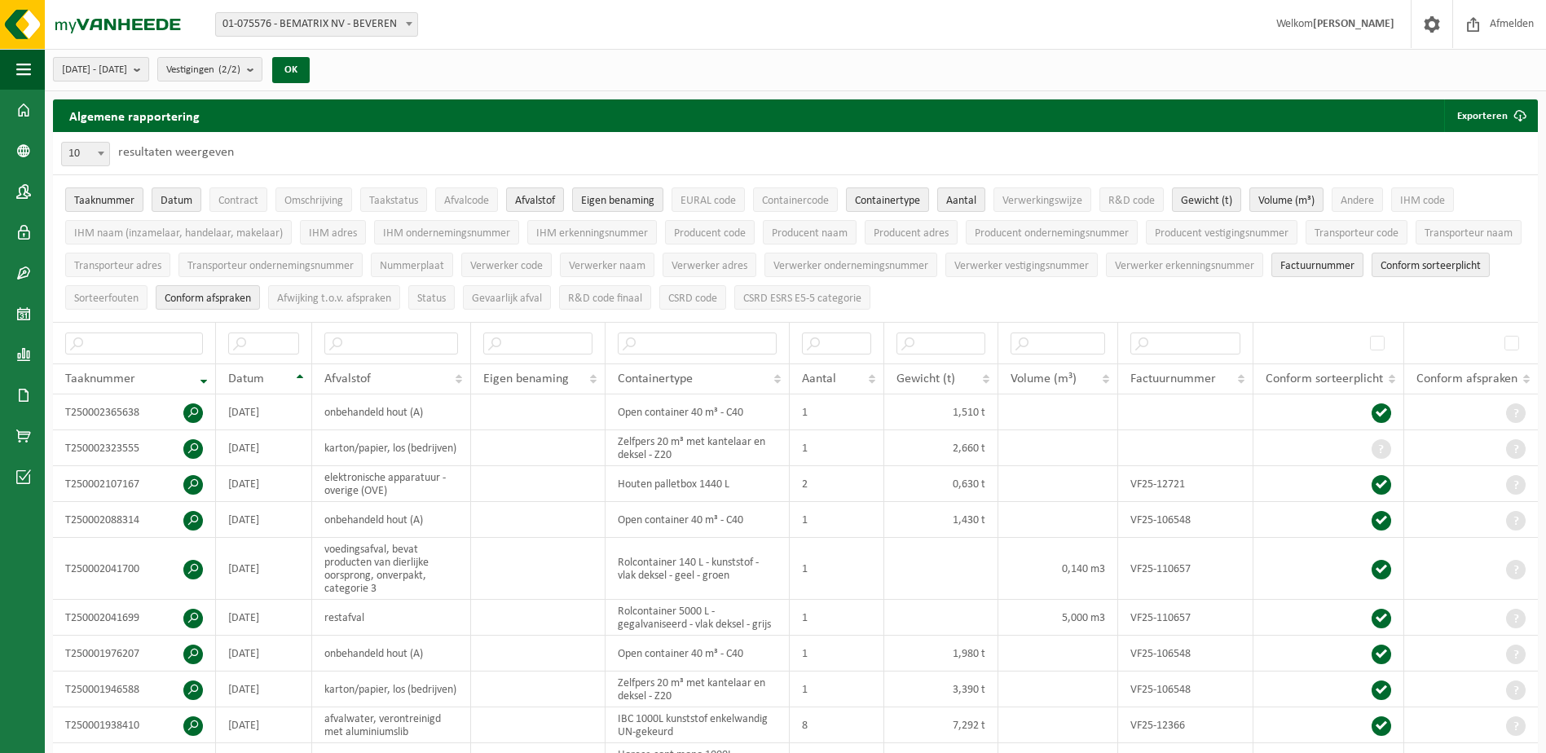
click at [149, 68] on button "2025-03-01 - 2025-08-21" at bounding box center [101, 69] width 96 height 24
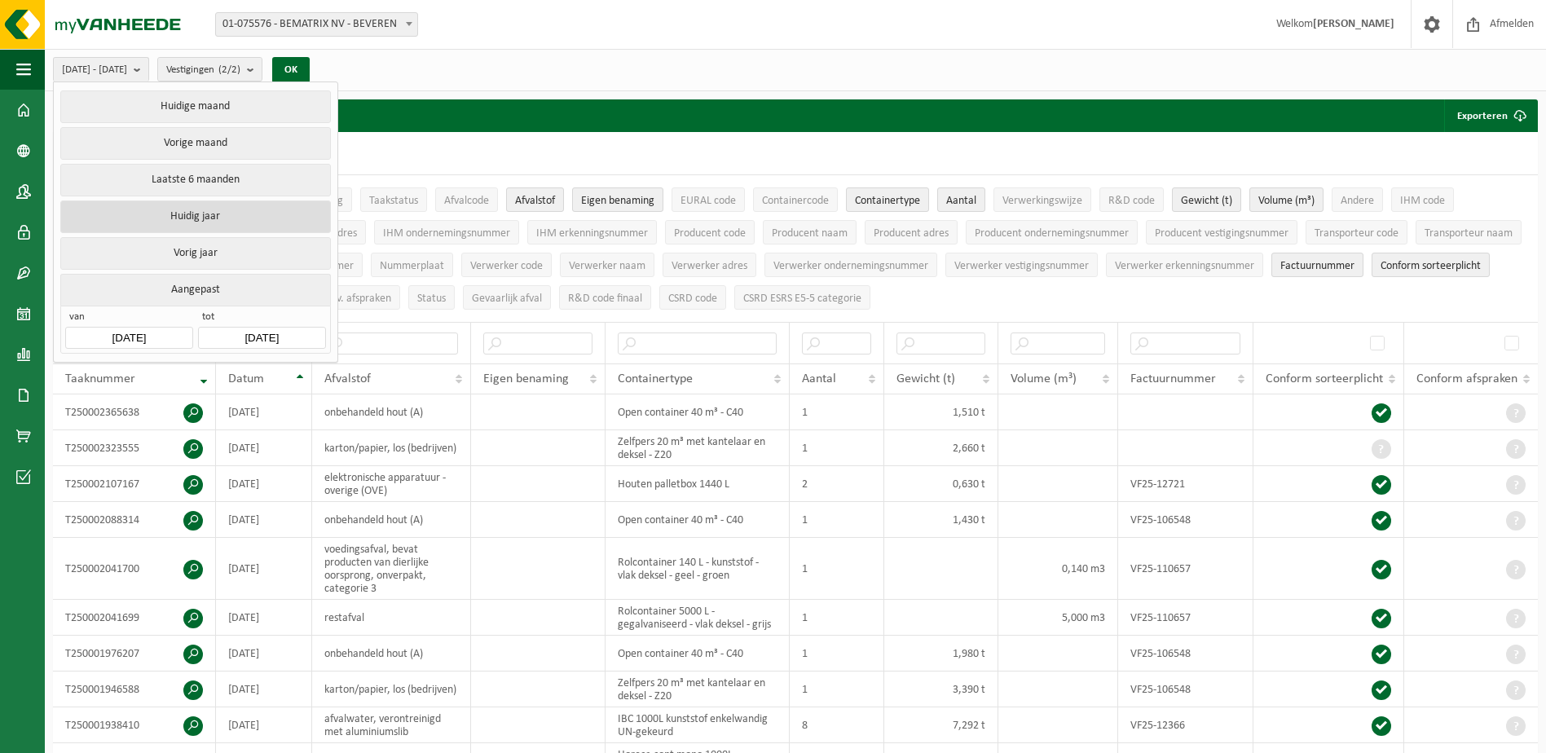
click at [207, 209] on button "Huidig jaar" at bounding box center [195, 216] width 270 height 33
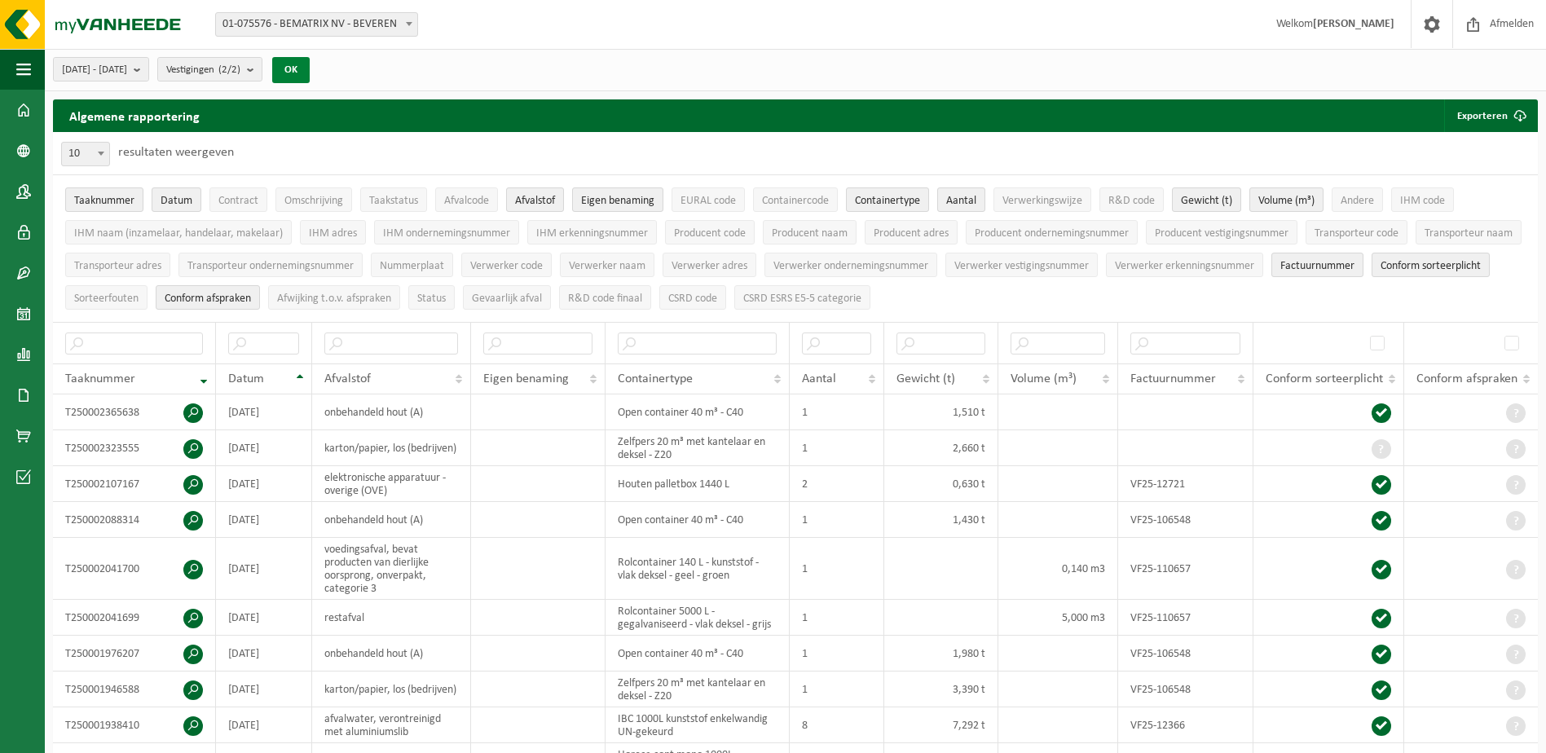
click at [310, 68] on button "OK" at bounding box center [290, 70] width 37 height 26
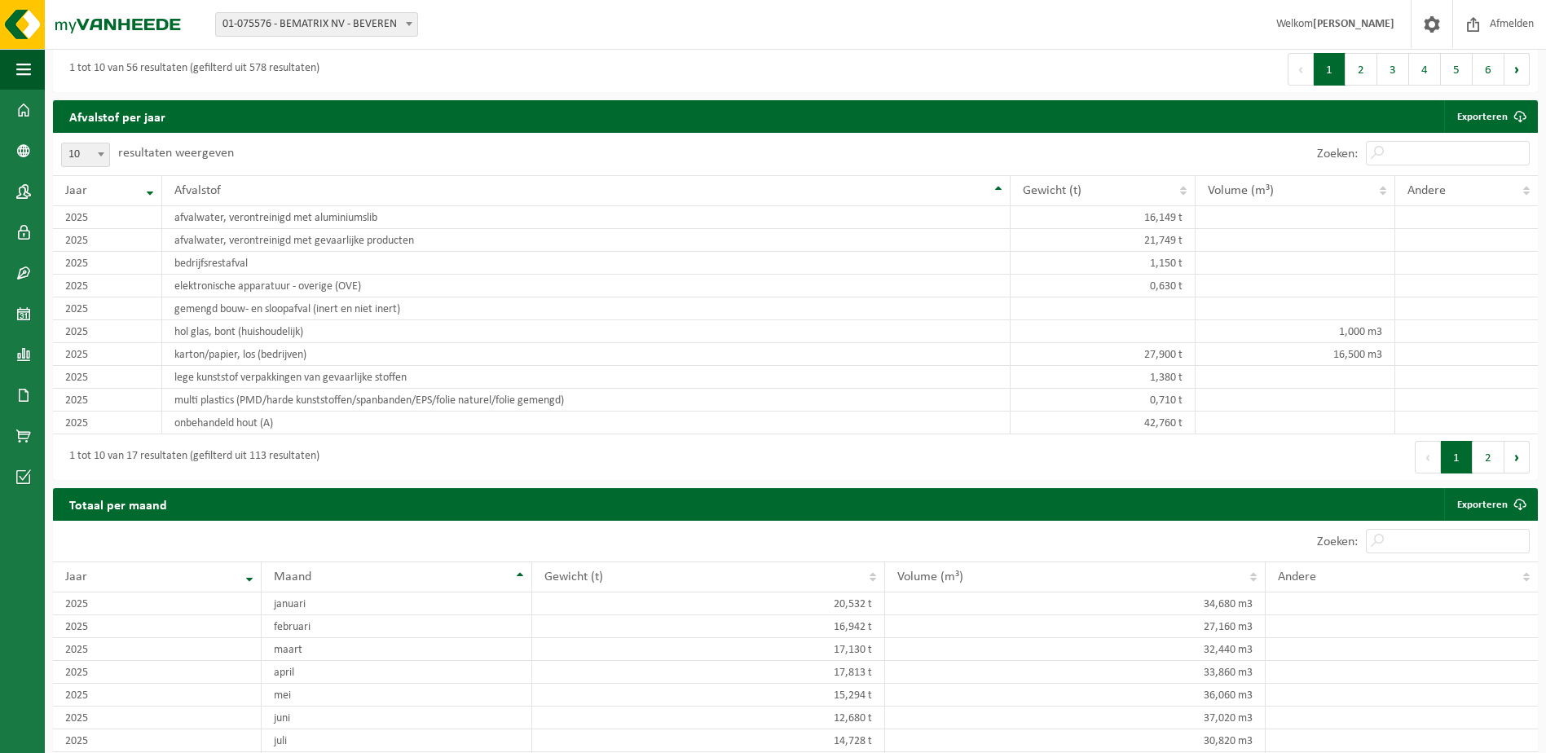
scroll to position [1446, 0]
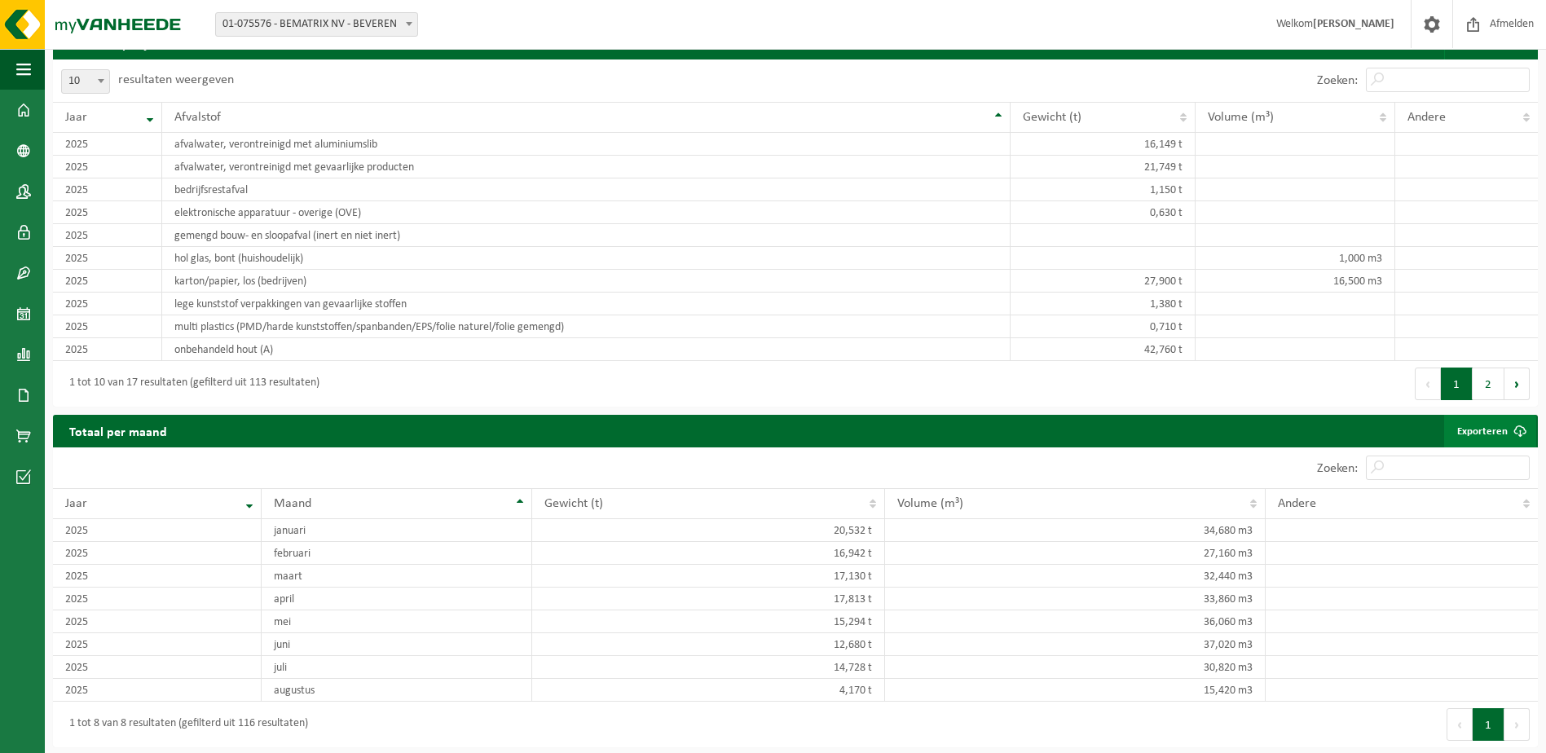
click at [1498, 426] on link "Exporteren" at bounding box center [1490, 431] width 92 height 33
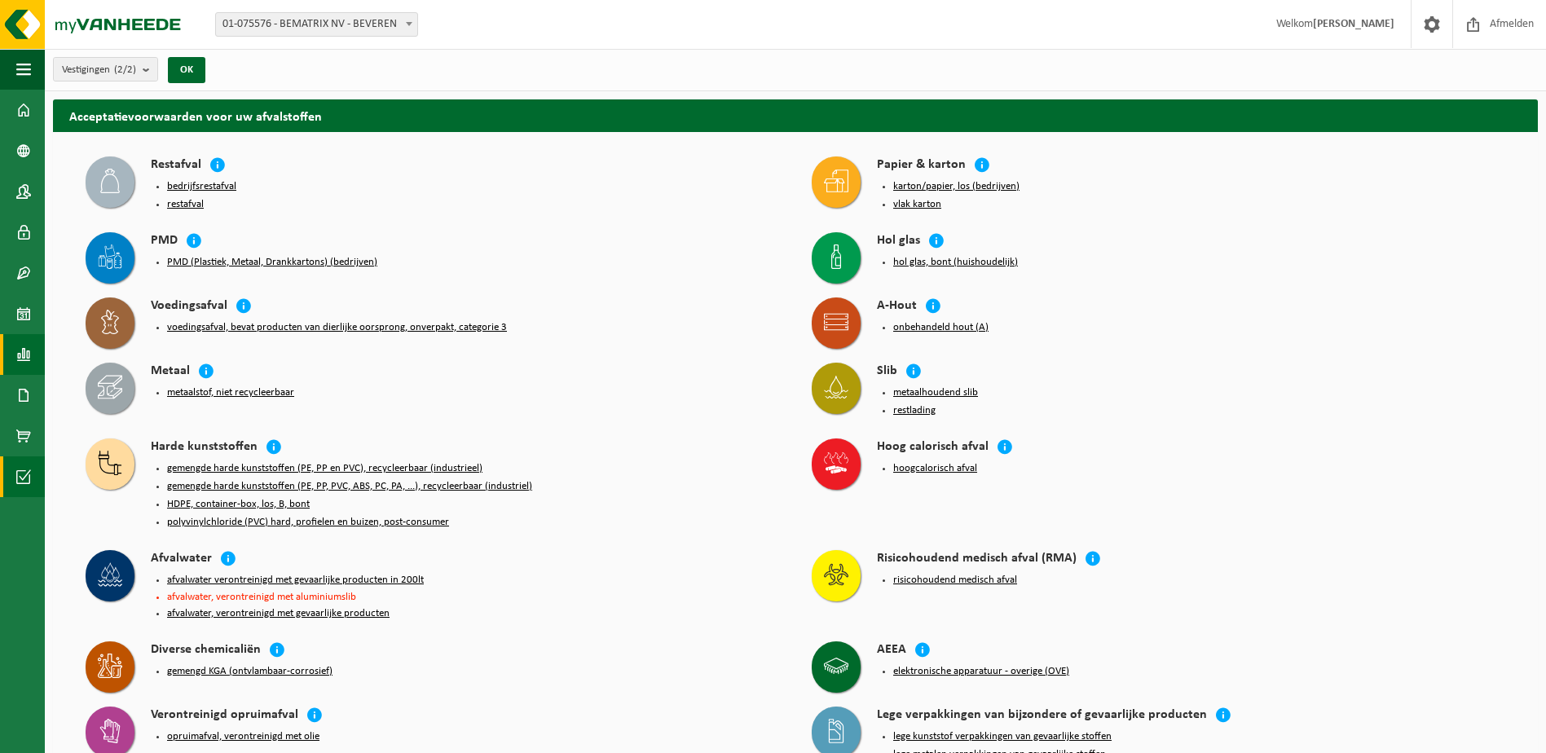
click at [29, 349] on span at bounding box center [23, 354] width 15 height 41
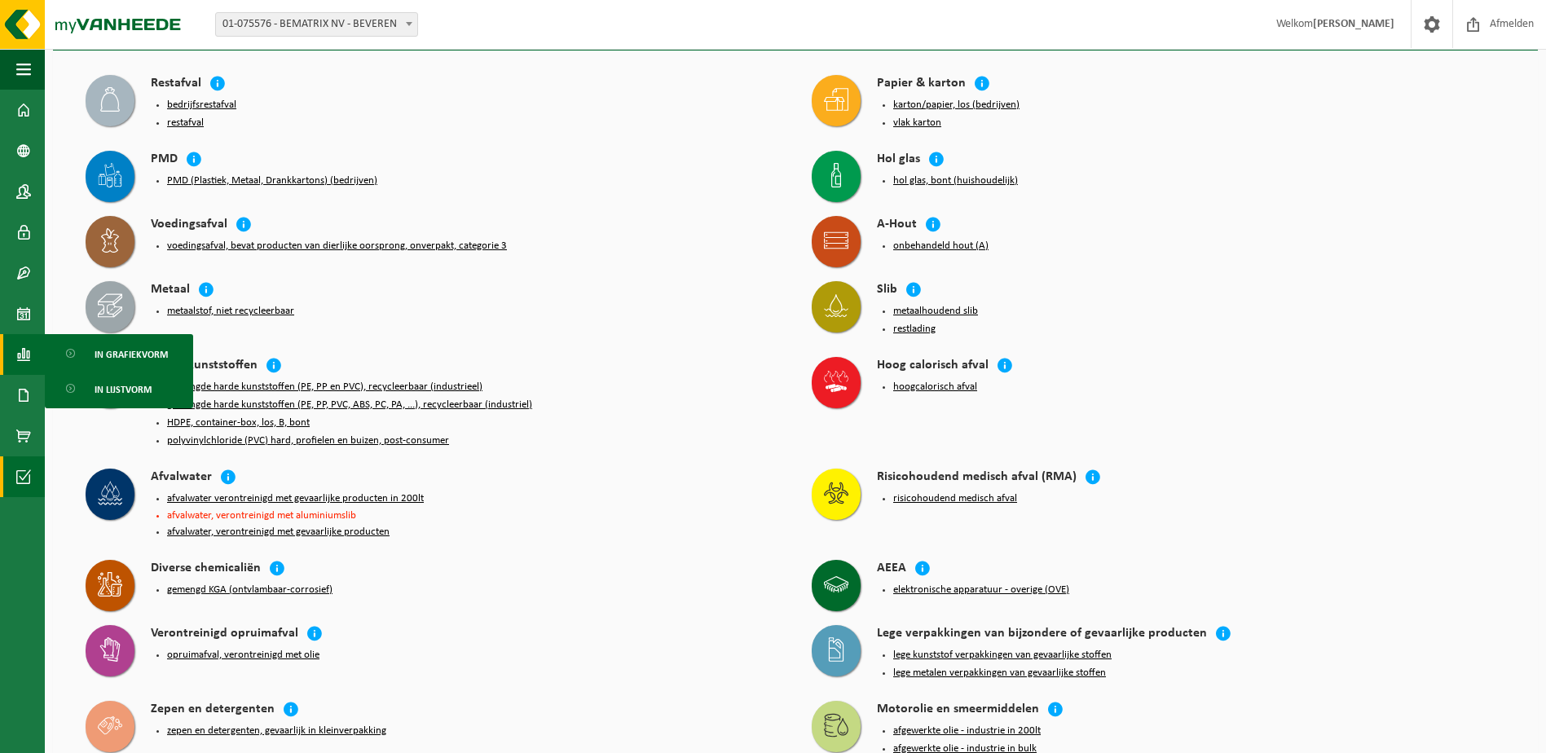
click at [930, 248] on div "onbehandeld hout (A)" at bounding box center [1191, 246] width 628 height 23
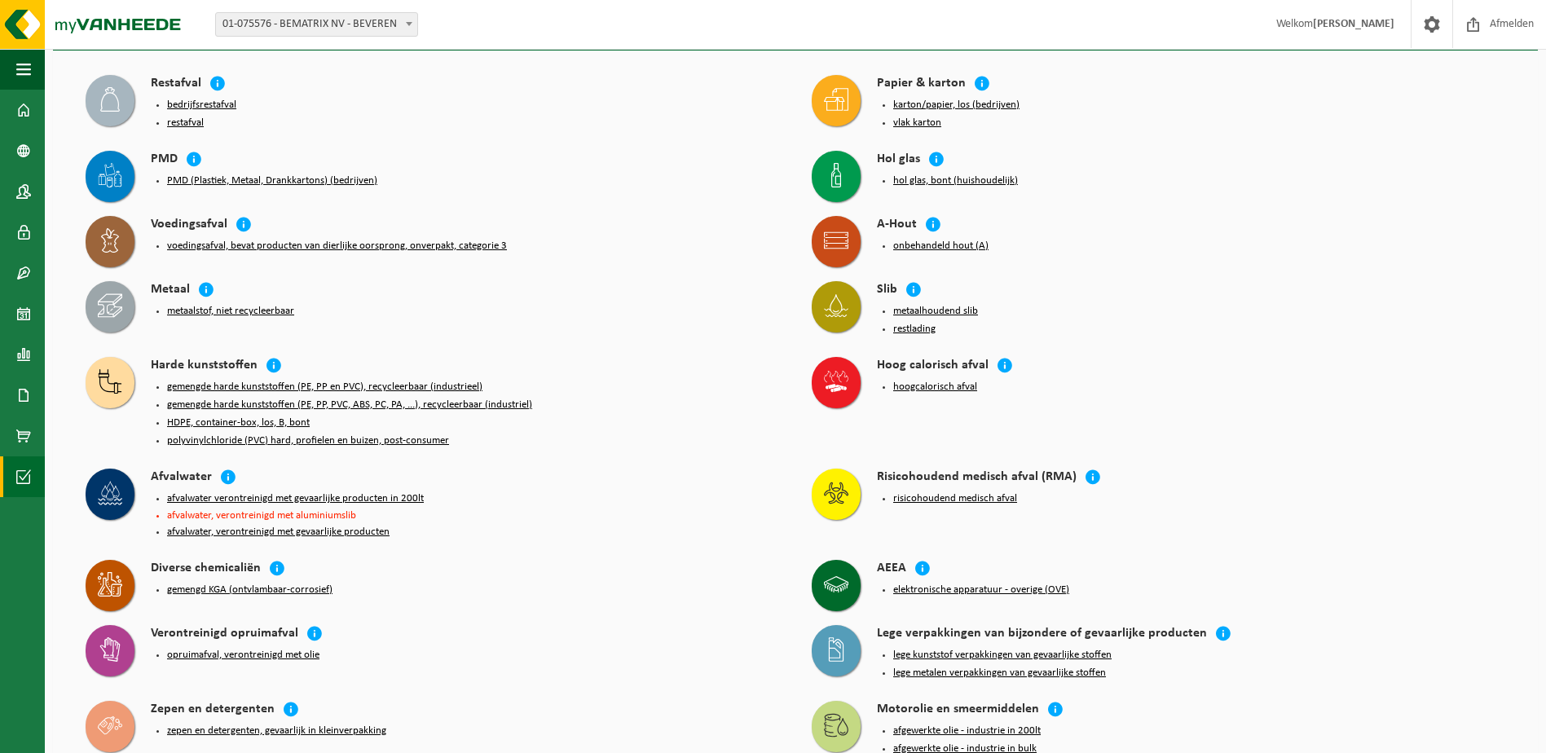
click at [930, 246] on button "onbehandeld hout (A)" at bounding box center [940, 246] width 95 height 13
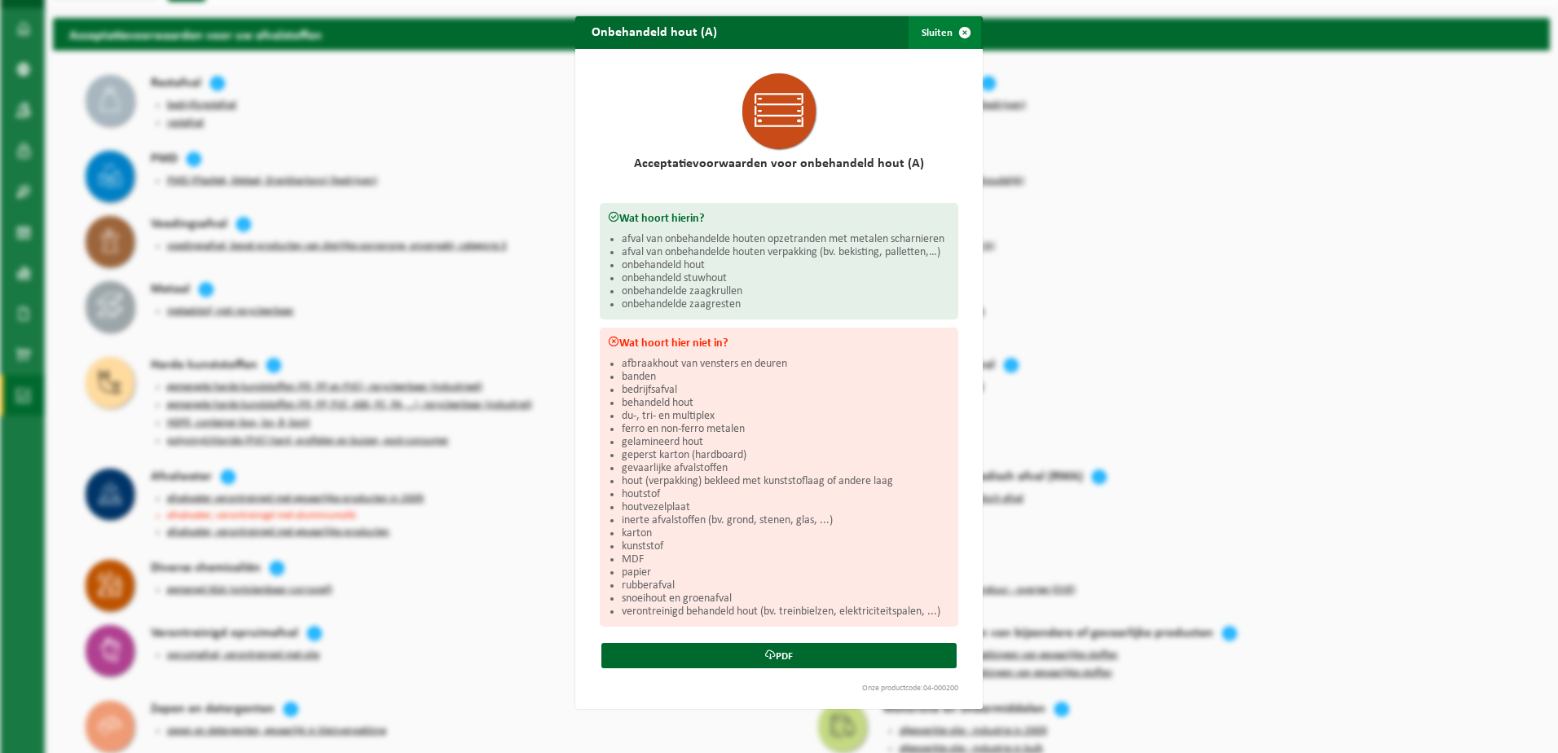
click at [962, 30] on span "button" at bounding box center [964, 32] width 33 height 33
